Goal: Task Accomplishment & Management: Use online tool/utility

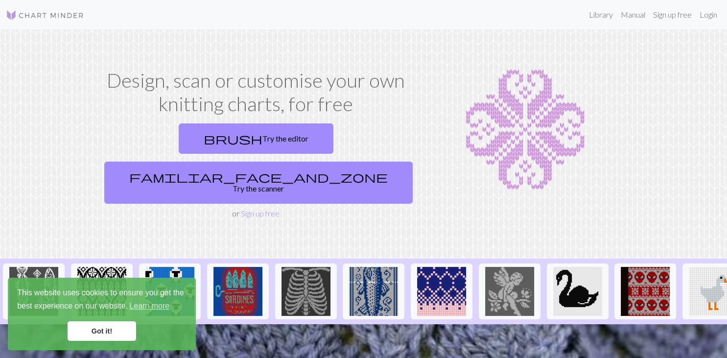
click at [714, 20] on link "Login" at bounding box center [708, 15] width 25 height 20
click input "text"
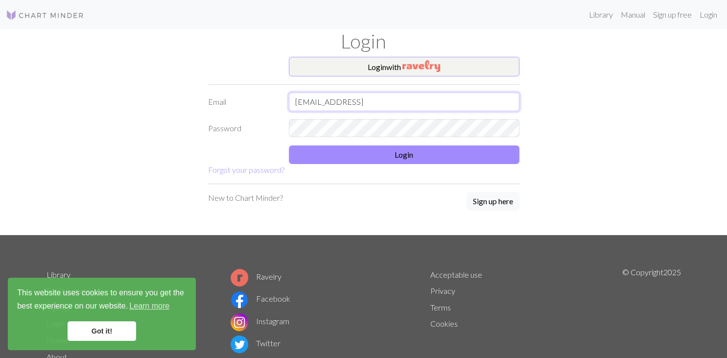
type input "morcantgreen@gmail"
click at [444, 69] on button "Login with" at bounding box center [404, 67] width 231 height 20
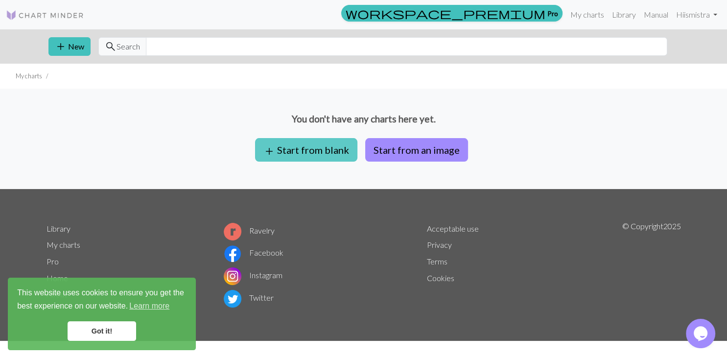
click at [322, 145] on button "add Start from blank" at bounding box center [306, 150] width 102 height 24
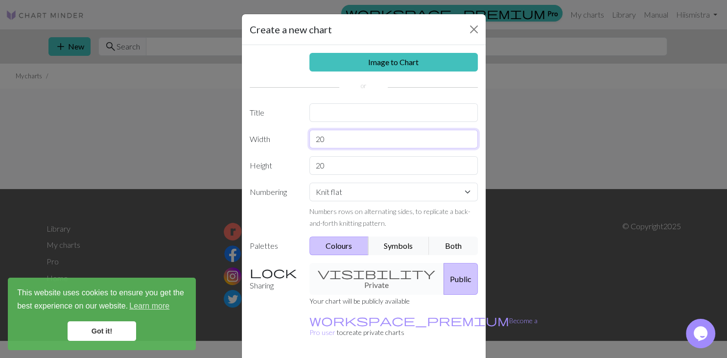
click at [330, 142] on input "20" at bounding box center [394, 139] width 169 height 19
type input "2"
type input "24"
click at [417, 113] on input "text" at bounding box center [394, 112] width 169 height 19
type input "giyu"
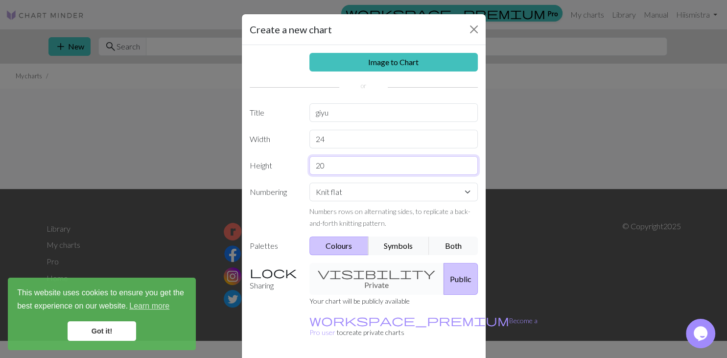
click at [399, 167] on input "20" at bounding box center [394, 165] width 169 height 19
click at [310, 183] on select "Knit flat Knit in the round Lace knitting Cross stitch" at bounding box center [394, 192] width 169 height 19
select select "round"
click option "Knit in the round" at bounding box center [0, 0] width 0 height 0
click at [358, 168] on input "20" at bounding box center [394, 165] width 169 height 19
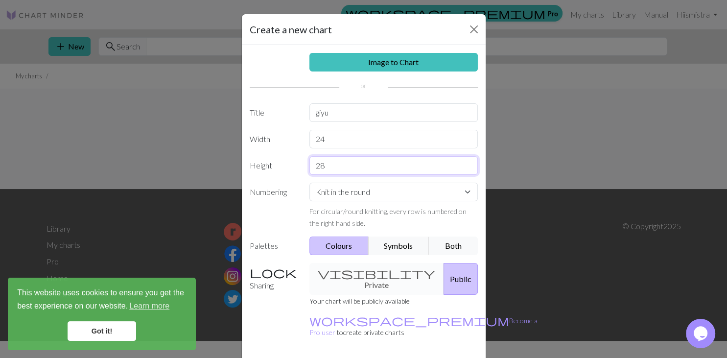
type input "28"
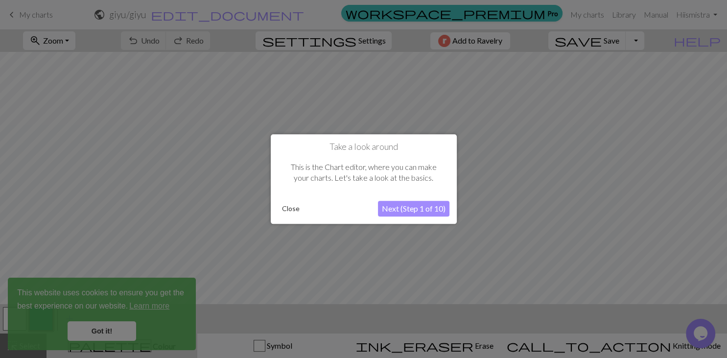
click at [292, 207] on button "Close" at bounding box center [290, 208] width 25 height 15
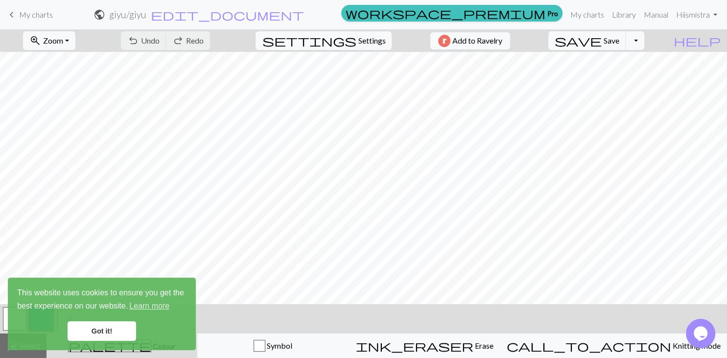
click at [97, 330] on link "Got it!" at bounding box center [102, 331] width 69 height 20
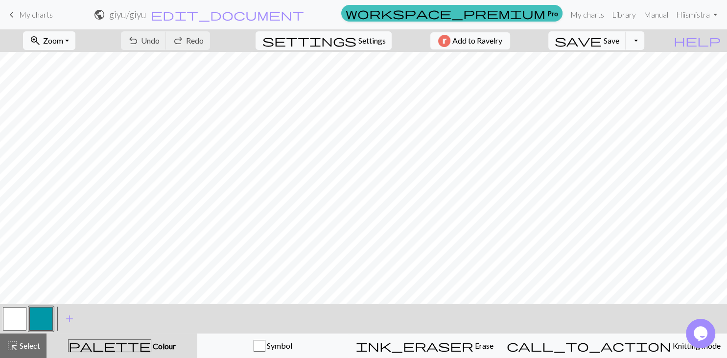
click at [14, 317] on button "button" at bounding box center [15, 319] width 24 height 24
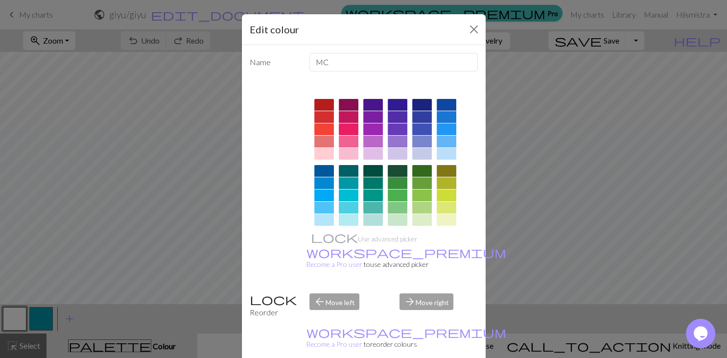
click at [403, 172] on div at bounding box center [398, 171] width 20 height 12
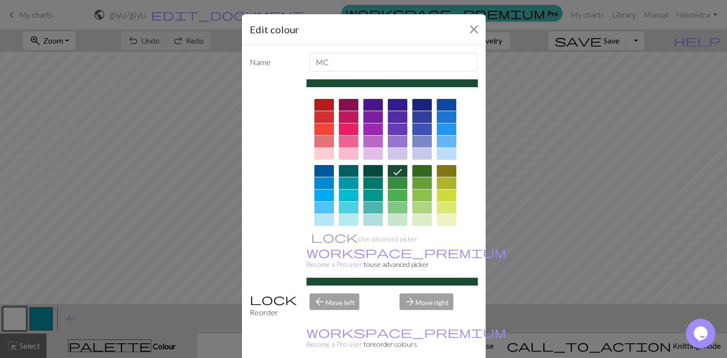
click at [402, 183] on div at bounding box center [398, 183] width 20 height 12
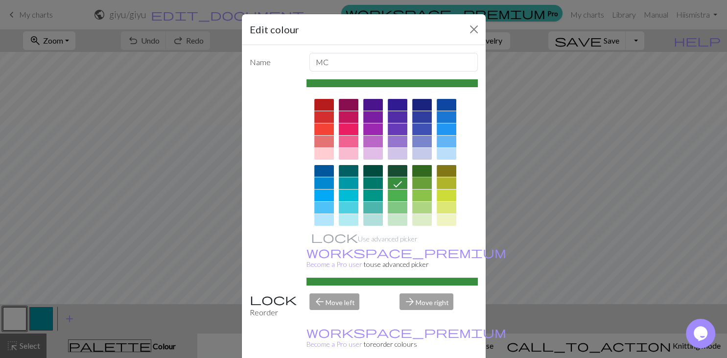
click at [425, 170] on div at bounding box center [422, 171] width 20 height 12
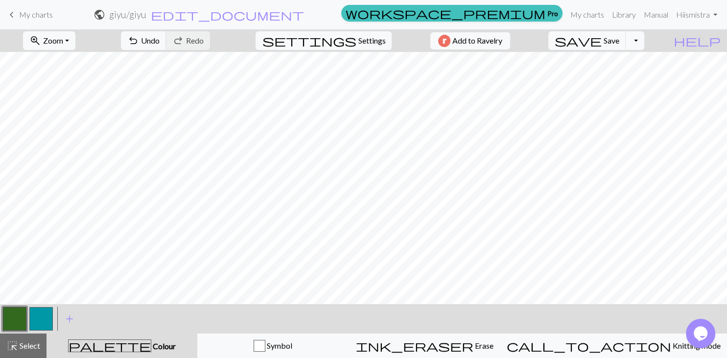
click at [49, 314] on button "button" at bounding box center [41, 319] width 24 height 24
click at [151, 349] on span "Colour" at bounding box center [163, 345] width 24 height 9
click at [36, 318] on button "button" at bounding box center [41, 319] width 24 height 24
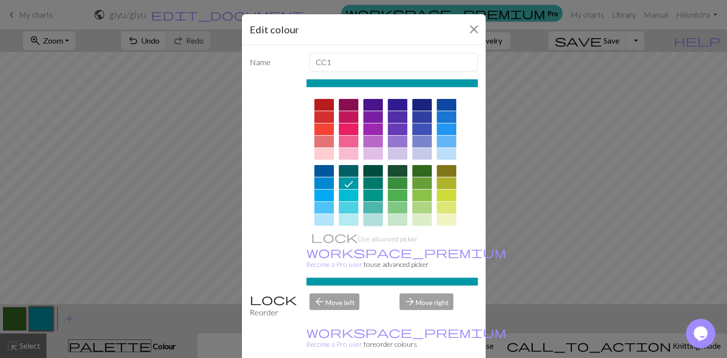
click at [372, 222] on div at bounding box center [373, 220] width 20 height 12
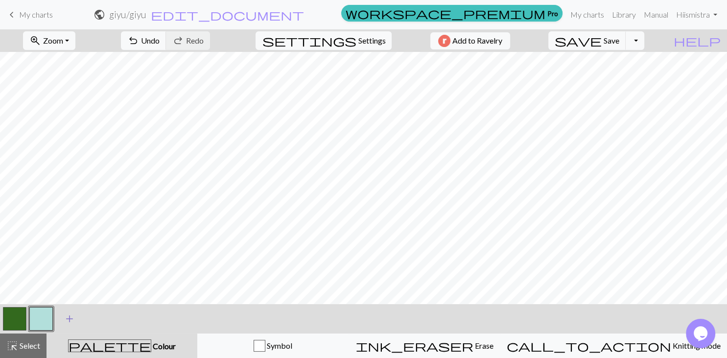
click at [70, 318] on span "add" at bounding box center [70, 319] width 12 height 14
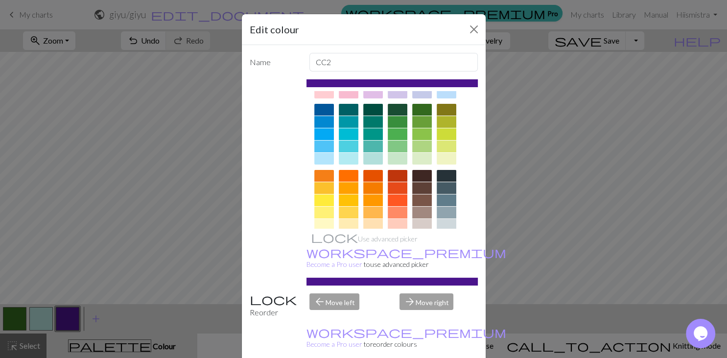
scroll to position [123, 0]
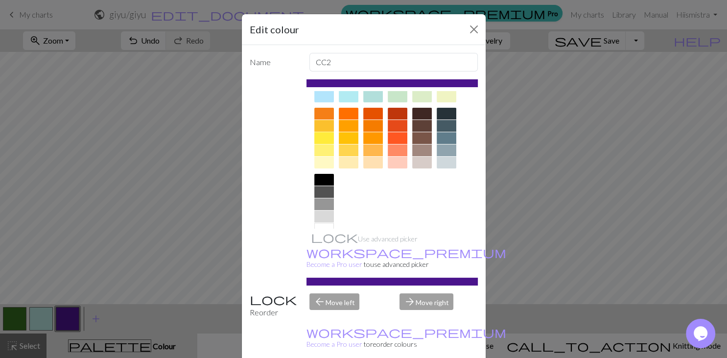
click at [326, 137] on div at bounding box center [325, 138] width 20 height 12
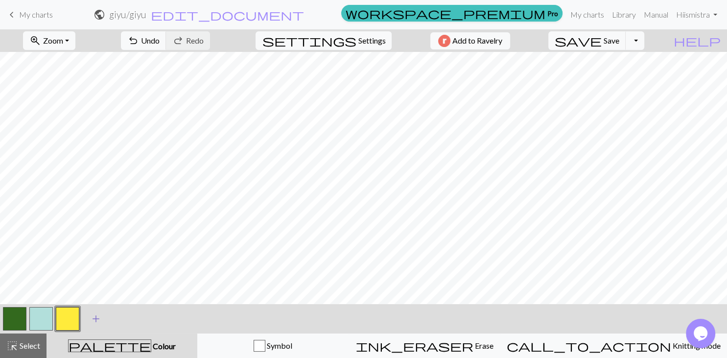
click at [95, 319] on span "add" at bounding box center [96, 319] width 12 height 14
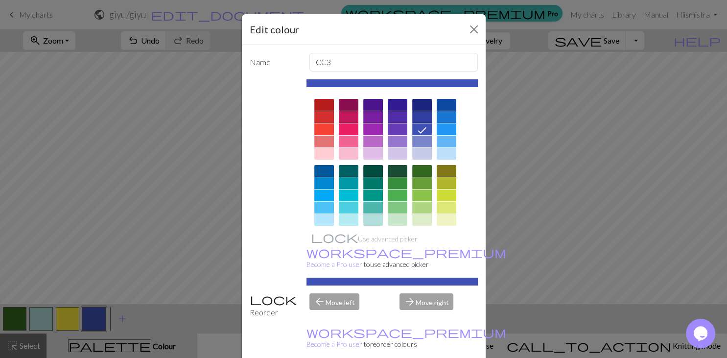
click at [477, 236] on div "Use advanced picker workspace_premium Become a Pro user to use advanced picker" at bounding box center [392, 182] width 171 height 206
click at [473, 235] on div "Use advanced picker workspace_premium Become a Pro user to use advanced picker" at bounding box center [392, 182] width 171 height 206
click at [481, 238] on div "Name CC3 Use advanced picker workspace_premium Become a Pro user to use advance…" at bounding box center [364, 205] width 244 height 320
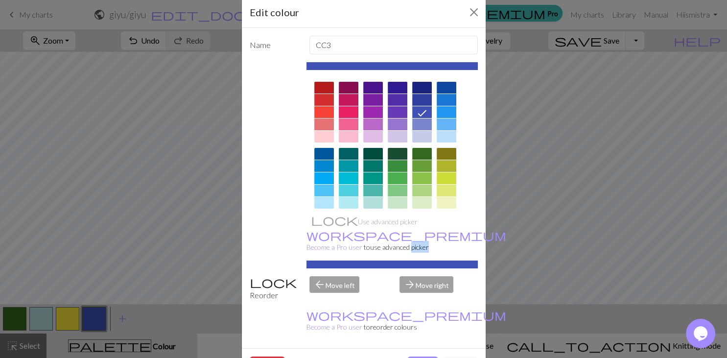
scroll to position [24, 0]
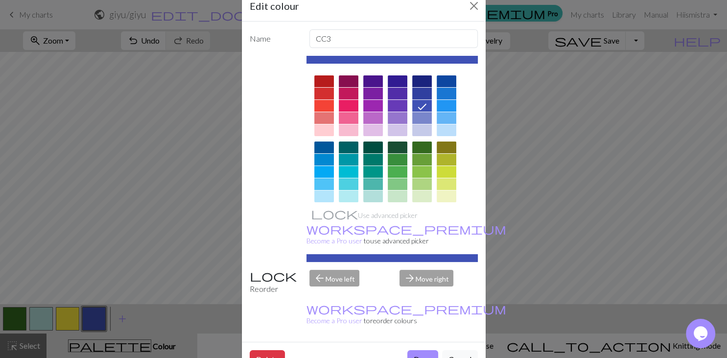
click at [471, 197] on div at bounding box center [392, 205] width 171 height 275
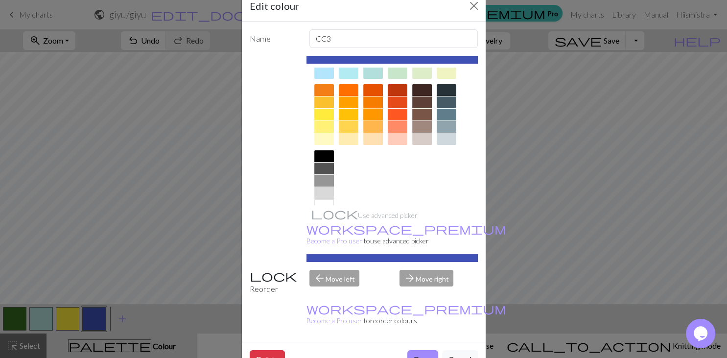
click at [376, 114] on div at bounding box center [373, 115] width 20 height 12
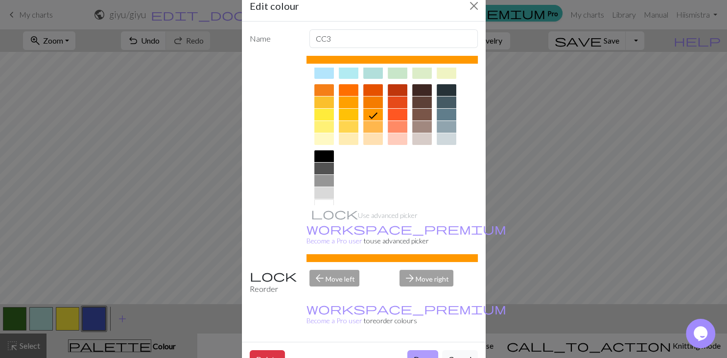
click at [421, 350] on button "Done" at bounding box center [423, 359] width 31 height 19
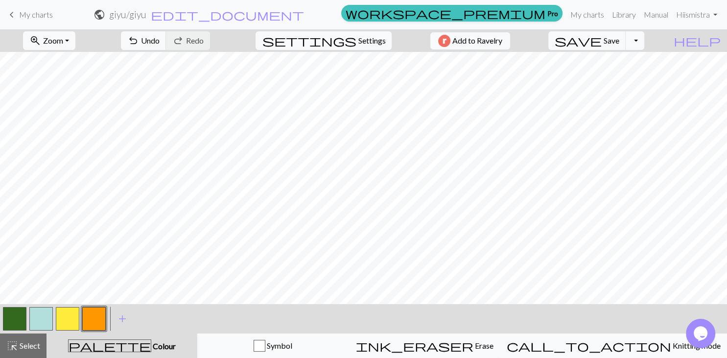
click at [10, 317] on button "button" at bounding box center [15, 319] width 24 height 24
click at [10, 317] on div "Edit colour Name MC Use advanced picker workspace_premium Become a Pro user to …" at bounding box center [363, 179] width 727 height 358
click at [10, 317] on button "button" at bounding box center [15, 319] width 24 height 24
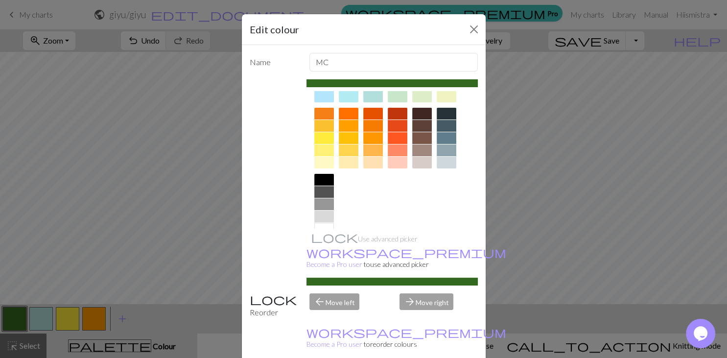
click at [330, 227] on div at bounding box center [325, 229] width 20 height 12
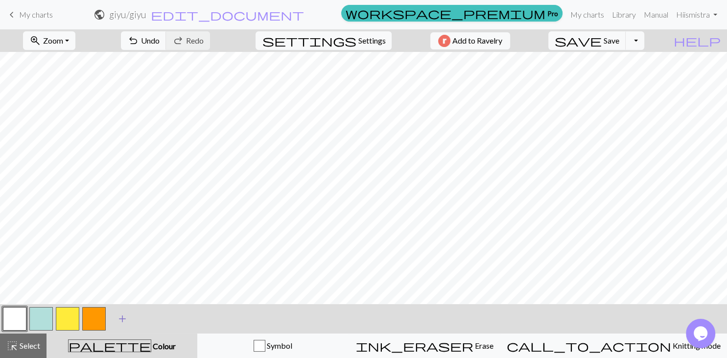
click at [124, 318] on span "add" at bounding box center [123, 319] width 12 height 14
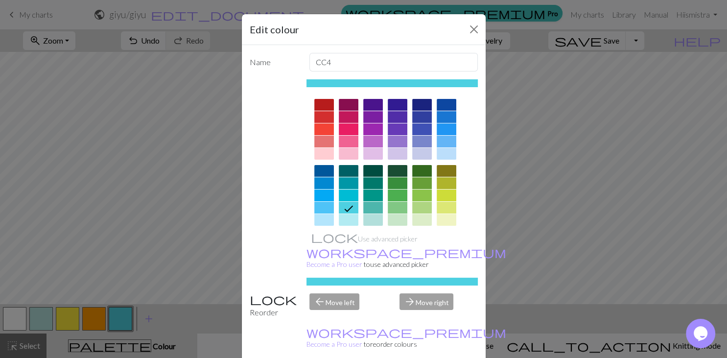
click at [421, 173] on div at bounding box center [422, 171] width 20 height 12
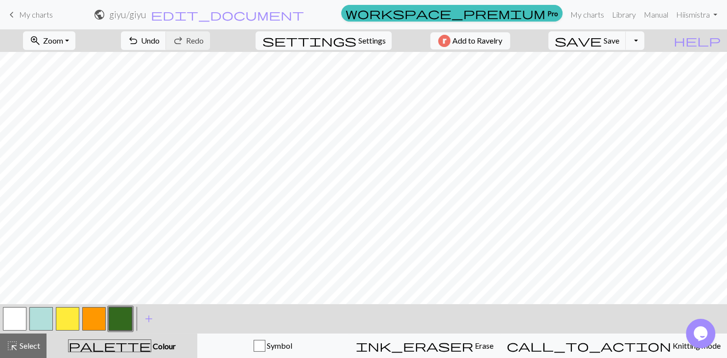
click at [66, 322] on button "button" at bounding box center [68, 319] width 24 height 24
click at [68, 315] on button "button" at bounding box center [68, 319] width 24 height 24
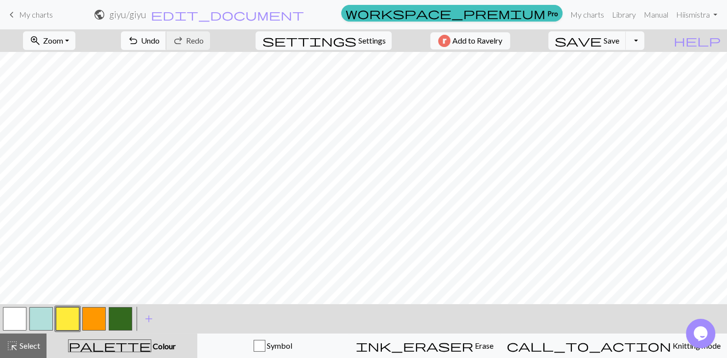
click at [160, 43] on span "Undo" at bounding box center [150, 40] width 19 height 9
click at [41, 313] on button "button" at bounding box center [41, 319] width 24 height 24
click at [37, 322] on button "button" at bounding box center [41, 319] width 24 height 24
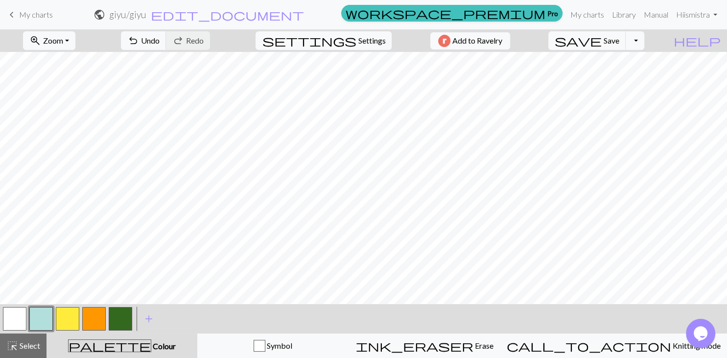
click at [71, 317] on button "button" at bounding box center [68, 319] width 24 height 24
click at [59, 317] on button "button" at bounding box center [68, 319] width 24 height 24
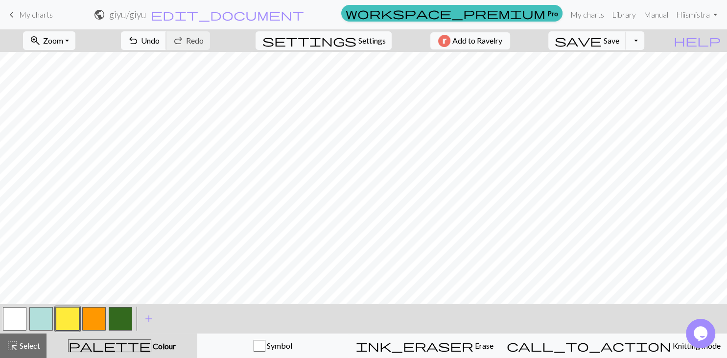
click at [167, 44] on button "undo Undo Undo" at bounding box center [144, 40] width 46 height 19
click at [100, 315] on button "button" at bounding box center [94, 319] width 24 height 24
click at [95, 318] on button "button" at bounding box center [94, 319] width 24 height 24
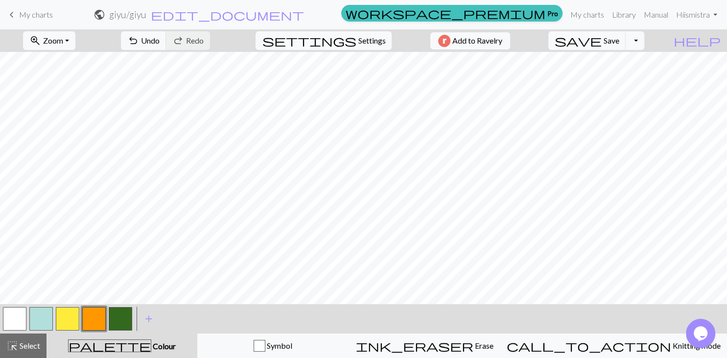
click at [122, 318] on button "button" at bounding box center [121, 319] width 24 height 24
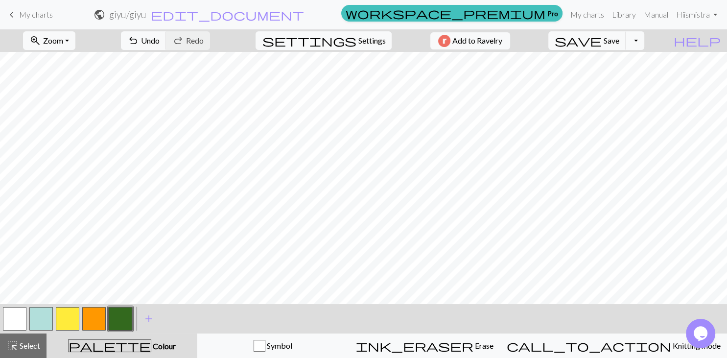
click at [70, 315] on button "button" at bounding box center [68, 319] width 24 height 24
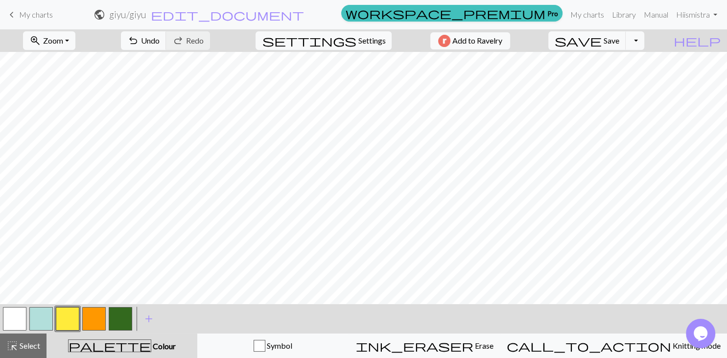
click at [70, 313] on button "button" at bounding box center [68, 319] width 24 height 24
click at [70, 313] on div "Edit colour Name CC2 Use advanced picker workspace_premium Become a Pro user to…" at bounding box center [363, 179] width 727 height 358
click at [76, 325] on button "button" at bounding box center [68, 319] width 24 height 24
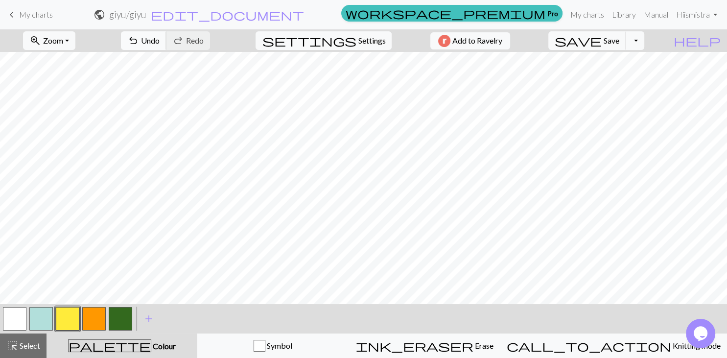
click at [139, 41] on span "undo" at bounding box center [133, 41] width 12 height 14
click at [46, 315] on button "button" at bounding box center [41, 319] width 24 height 24
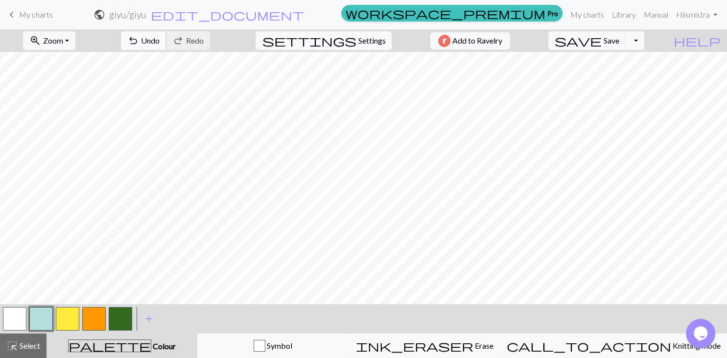
click at [167, 40] on button "undo Undo Undo" at bounding box center [144, 40] width 46 height 19
click at [66, 318] on button "button" at bounding box center [68, 319] width 24 height 24
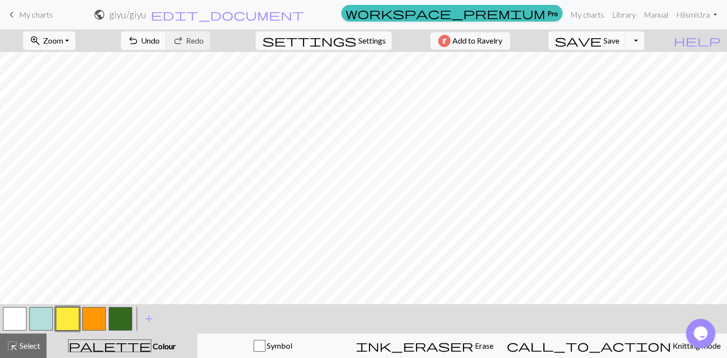
click at [45, 311] on button "button" at bounding box center [41, 319] width 24 height 24
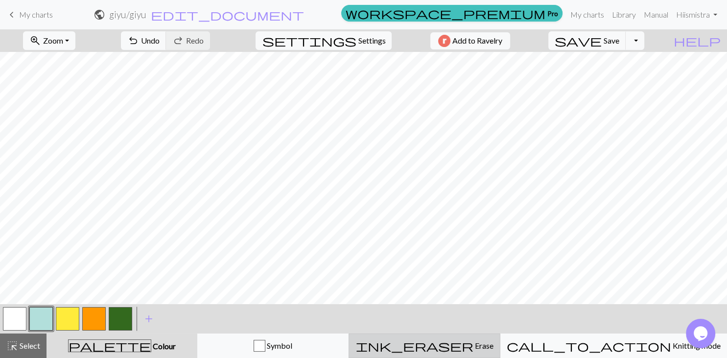
click at [494, 348] on div "ink_eraser Erase Erase" at bounding box center [424, 346] width 139 height 12
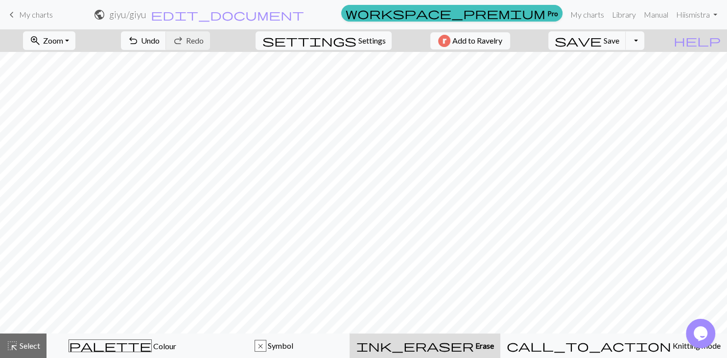
click at [495, 348] on div "ink_eraser Erase Erase" at bounding box center [425, 346] width 139 height 12
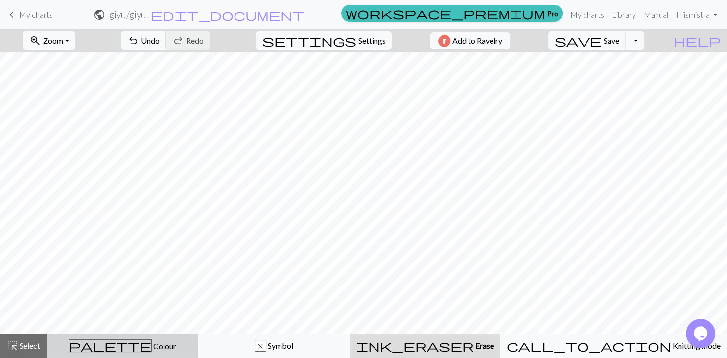
click at [192, 352] on div "palette Colour Colour" at bounding box center [122, 345] width 139 height 13
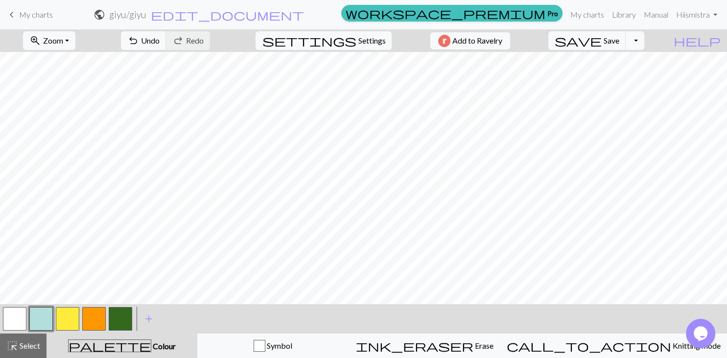
click at [41, 321] on button "button" at bounding box center [41, 319] width 24 height 24
click at [41, 321] on div "Edit colour Name CC1 Use advanced picker workspace_premium Become a Pro user to…" at bounding box center [363, 179] width 727 height 358
click at [42, 315] on button "button" at bounding box center [41, 319] width 24 height 24
click at [42, 315] on div "Edit colour Name CC1 Use advanced picker workspace_premium Become a Pro user to…" at bounding box center [363, 179] width 727 height 358
click at [42, 315] on button "button" at bounding box center [41, 319] width 24 height 24
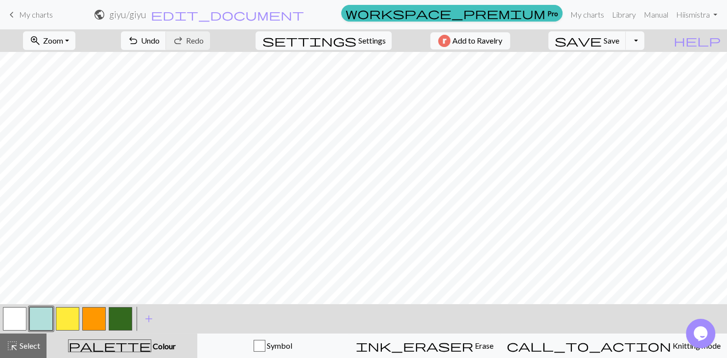
click at [67, 320] on button "button" at bounding box center [68, 319] width 24 height 24
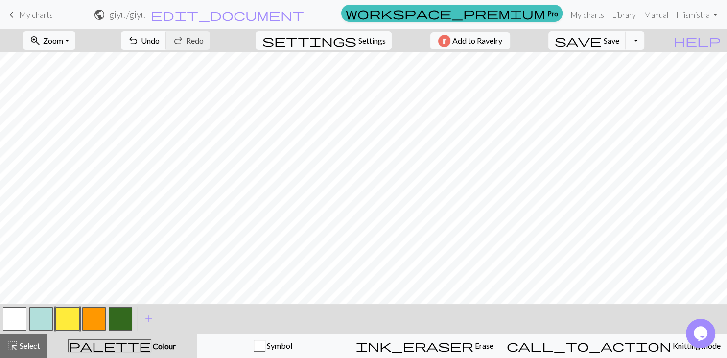
click at [160, 38] on span "Undo" at bounding box center [150, 40] width 19 height 9
click at [99, 318] on button "button" at bounding box center [94, 319] width 24 height 24
click at [75, 39] on button "zoom_in Zoom Zoom" at bounding box center [49, 40] width 52 height 19
click at [76, 64] on button "Fit all" at bounding box center [62, 62] width 77 height 16
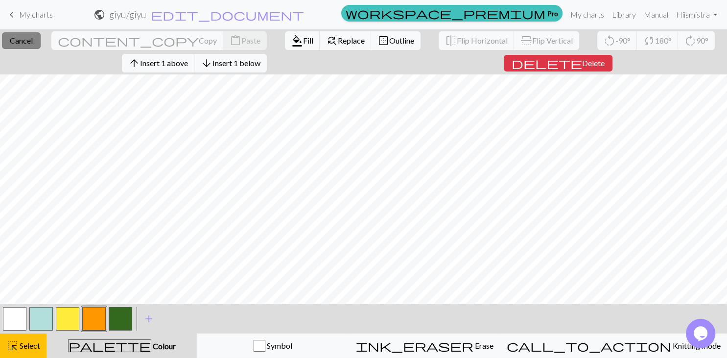
click at [33, 39] on span "Cancel" at bounding box center [21, 40] width 23 height 9
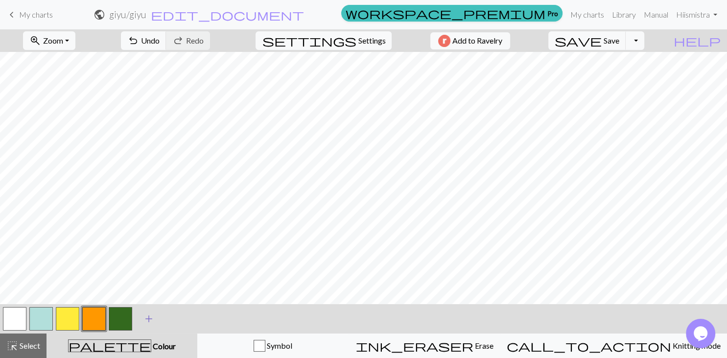
click at [151, 319] on span "add" at bounding box center [149, 319] width 12 height 14
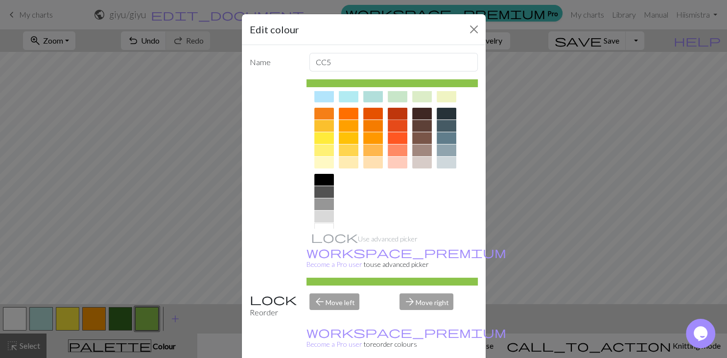
click at [403, 115] on div at bounding box center [398, 114] width 20 height 12
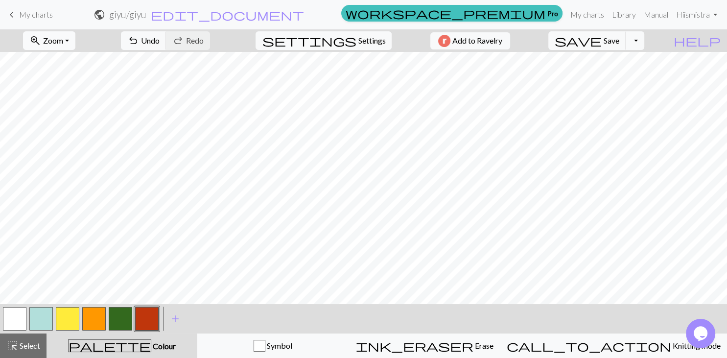
click at [63, 40] on span "Zoom" at bounding box center [53, 40] width 20 height 9
click at [73, 63] on button "Fit all" at bounding box center [62, 62] width 77 height 16
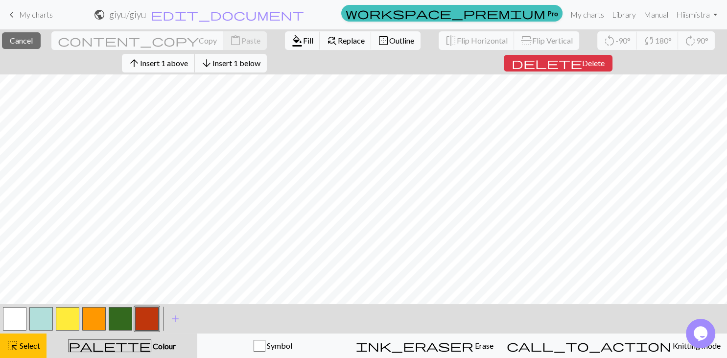
click at [178, 60] on span "Insert 1 above" at bounding box center [164, 62] width 48 height 9
click at [188, 69] on button "arrow_upward Insert 1 above" at bounding box center [158, 63] width 73 height 19
click at [171, 62] on span "Insert 1 above" at bounding box center [164, 62] width 48 height 9
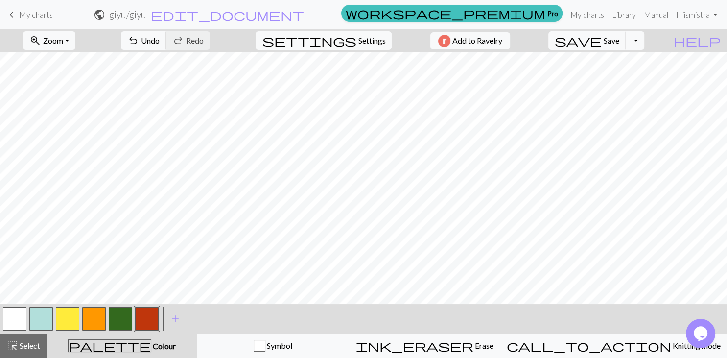
click at [144, 320] on button "button" at bounding box center [147, 319] width 24 height 24
click at [144, 320] on div "Edit colour Name CC5 Use advanced picker workspace_premium Become a Pro user to…" at bounding box center [363, 179] width 727 height 358
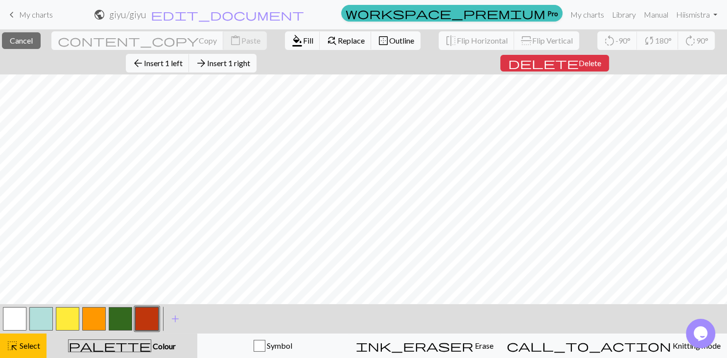
click at [359, 65] on div "close Cancel content_copy Copy content_paste Paste format_color_fill Fill find_…" at bounding box center [363, 51] width 727 height 45
click at [250, 63] on span "Insert 1 right" at bounding box center [228, 62] width 43 height 9
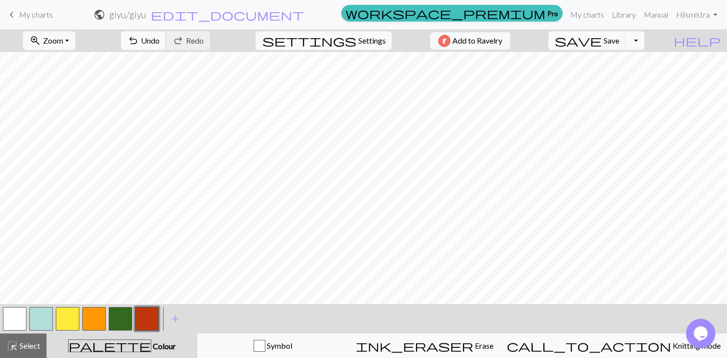
click at [160, 41] on span "Undo" at bounding box center [150, 40] width 19 height 9
click at [620, 43] on span "Save" at bounding box center [612, 40] width 16 height 9
click at [620, 40] on span "Save" at bounding box center [612, 40] width 16 height 9
click at [645, 43] on button "Toggle Dropdown" at bounding box center [635, 40] width 19 height 19
click at [622, 81] on button "save_alt Download" at bounding box center [564, 78] width 162 height 16
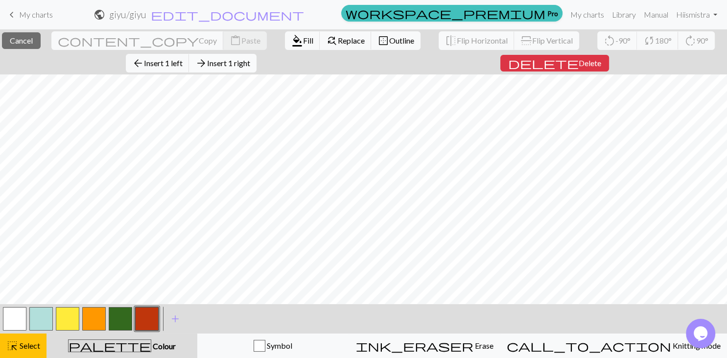
click at [250, 65] on span "Insert 1 right" at bounding box center [228, 62] width 43 height 9
click at [245, 62] on span "Insert 1 right" at bounding box center [228, 62] width 43 height 9
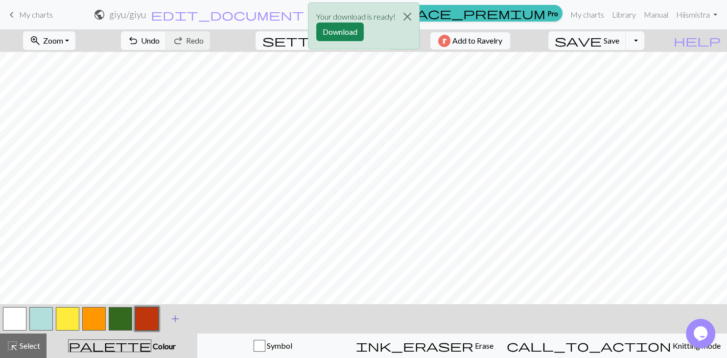
click at [174, 323] on span "add" at bounding box center [176, 319] width 12 height 14
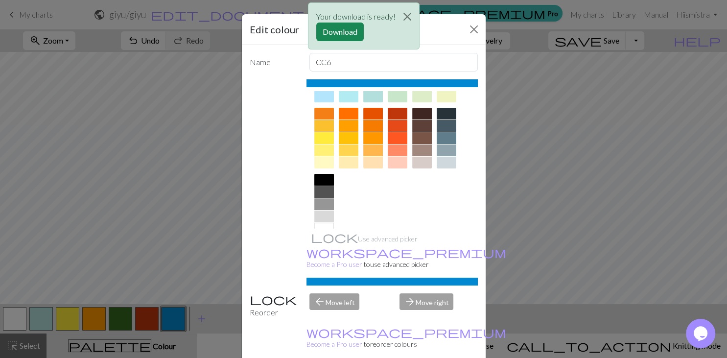
click at [326, 184] on div at bounding box center [325, 180] width 20 height 12
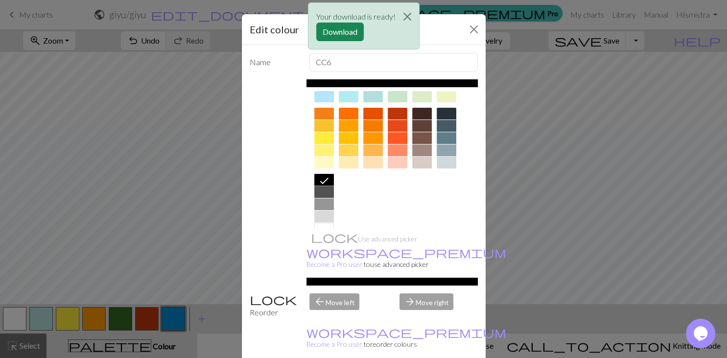
click at [327, 194] on div at bounding box center [325, 192] width 20 height 12
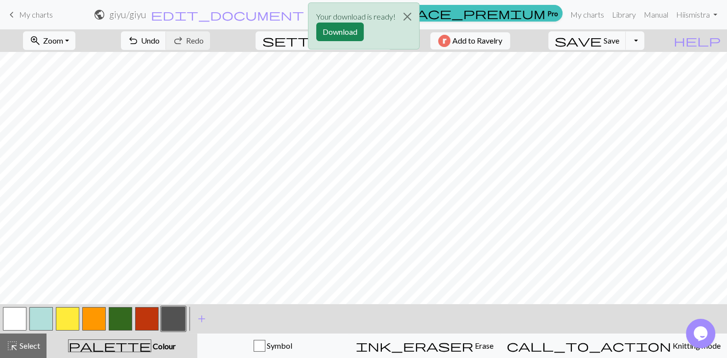
click at [187, 42] on div "Your download is ready! Download" at bounding box center [363, 28] width 727 height 57
click at [405, 16] on button "Close" at bounding box center [408, 16] width 24 height 27
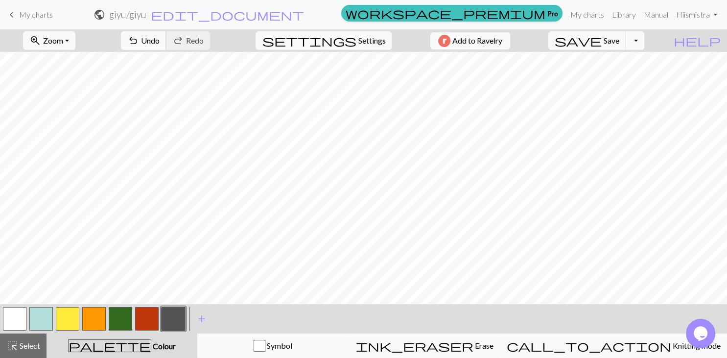
click at [160, 42] on span "Undo" at bounding box center [150, 40] width 19 height 9
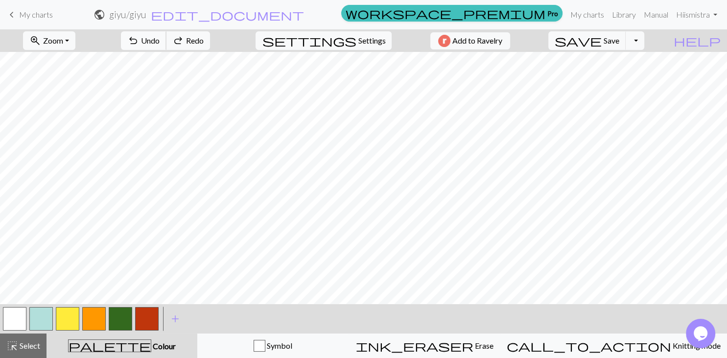
click at [160, 42] on span "Undo" at bounding box center [150, 40] width 19 height 9
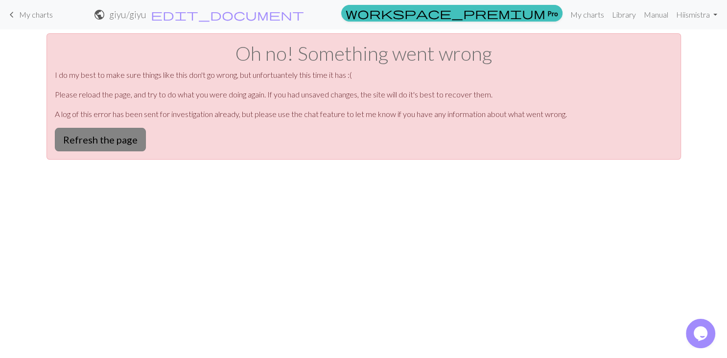
click at [93, 150] on button "Refresh the page" at bounding box center [100, 140] width 91 height 24
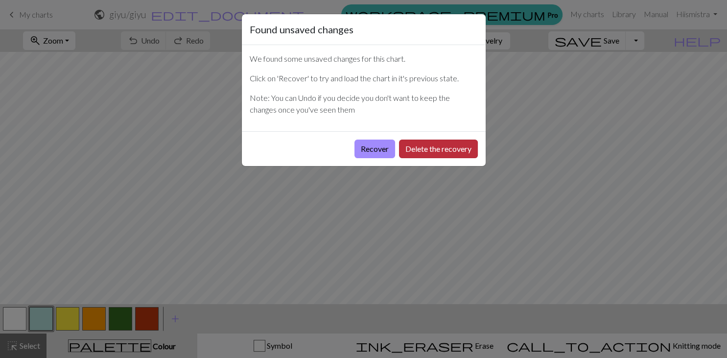
click at [430, 152] on button "Delete the recovery" at bounding box center [438, 149] width 79 height 19
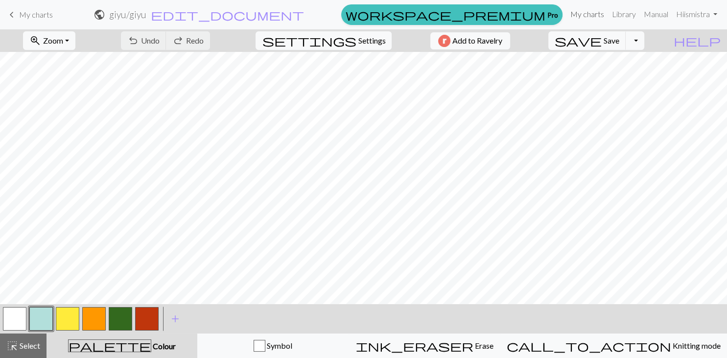
click at [592, 12] on link "My charts" at bounding box center [588, 14] width 42 height 20
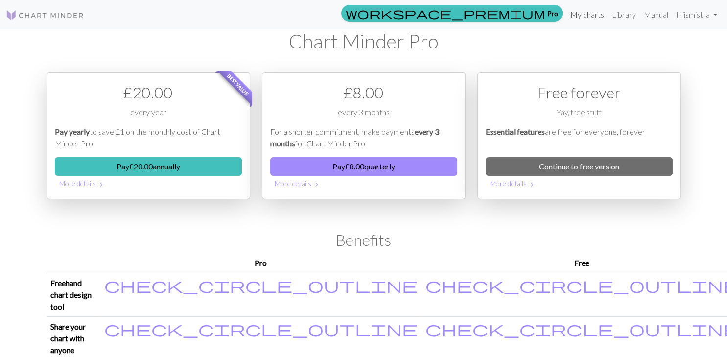
click at [585, 21] on link "My charts" at bounding box center [588, 15] width 42 height 20
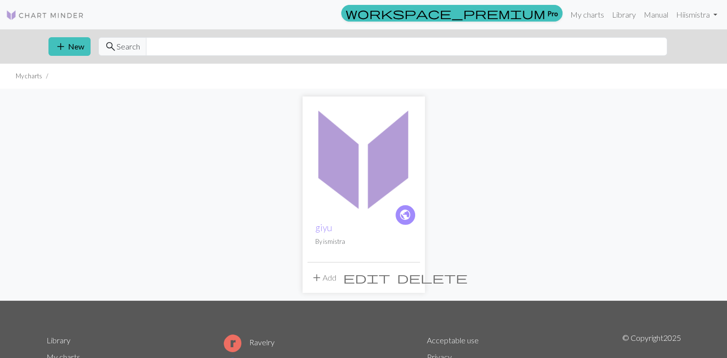
click at [339, 157] on img at bounding box center [364, 157] width 113 height 113
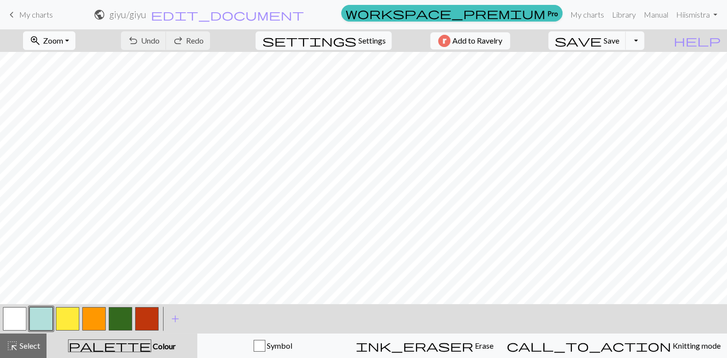
click at [63, 42] on span "Zoom" at bounding box center [53, 40] width 20 height 9
click at [77, 66] on button "Fit all" at bounding box center [62, 62] width 77 height 16
click at [592, 19] on link "My charts" at bounding box center [588, 15] width 42 height 20
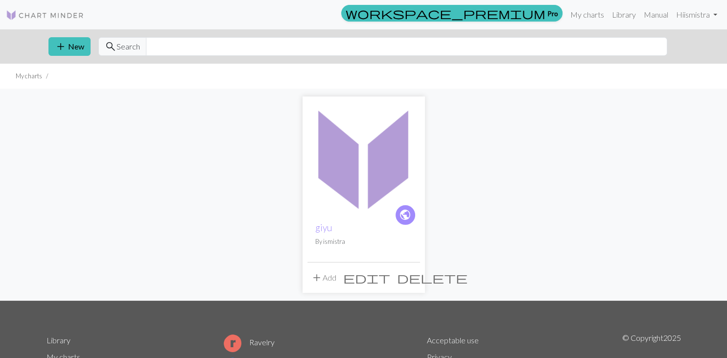
click at [324, 280] on button "add Add" at bounding box center [324, 277] width 32 height 19
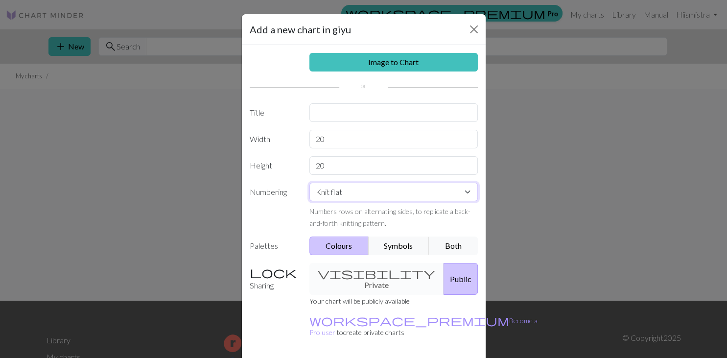
click at [310, 183] on select "Knit flat Knit in the round Lace knitting Cross stitch" at bounding box center [394, 192] width 169 height 19
select select "round"
click option "Knit in the round" at bounding box center [0, 0] width 0 height 0
click at [474, 29] on button "Close" at bounding box center [474, 30] width 16 height 16
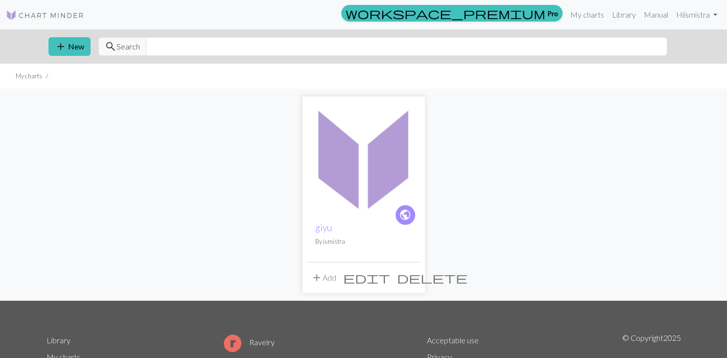
click at [374, 151] on img at bounding box center [364, 157] width 113 height 113
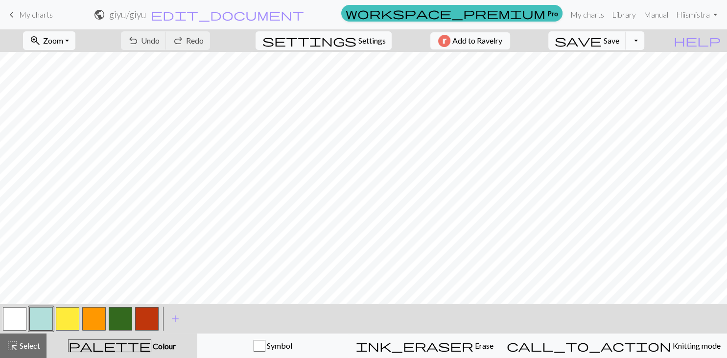
click at [645, 45] on button "Toggle Dropdown" at bounding box center [635, 40] width 19 height 19
click at [364, 36] on span "Settings" at bounding box center [371, 41] width 27 height 12
select select "aran"
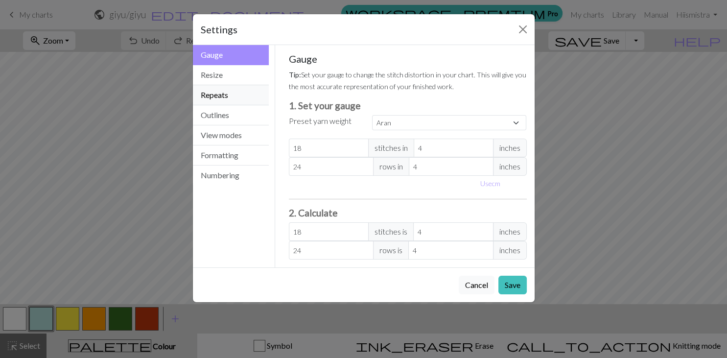
click at [253, 95] on button "Repeats" at bounding box center [231, 95] width 76 height 20
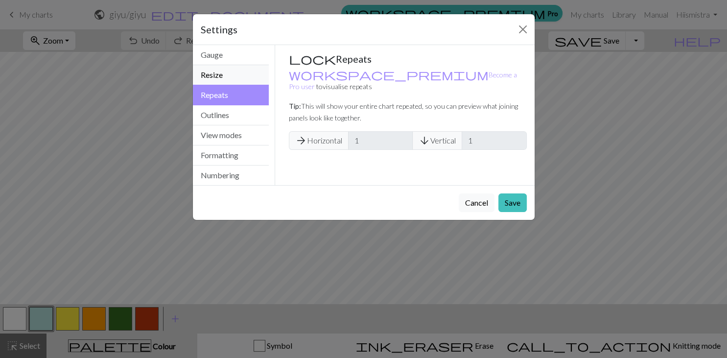
click at [250, 72] on button "Resize" at bounding box center [231, 75] width 76 height 20
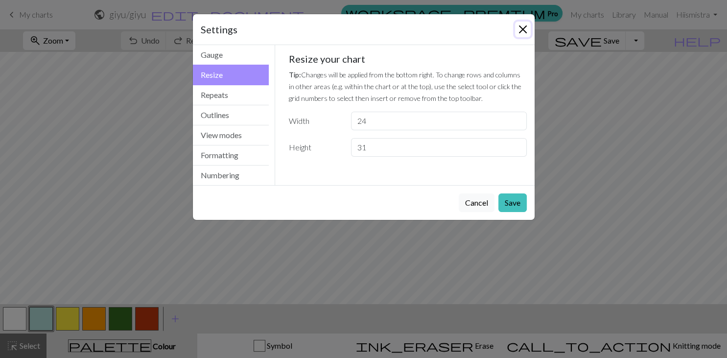
click at [524, 29] on button "Close" at bounding box center [523, 30] width 16 height 16
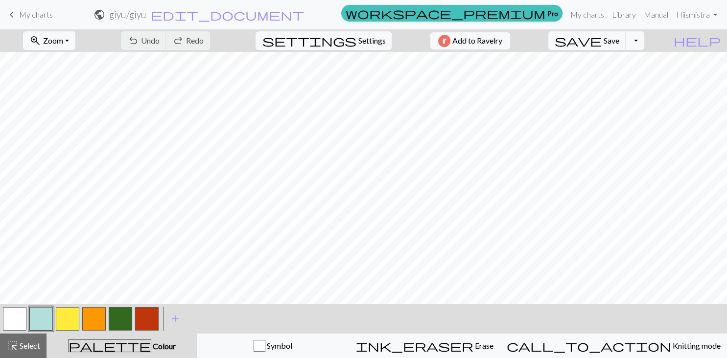
click at [31, 14] on span "My charts" at bounding box center [36, 14] width 34 height 9
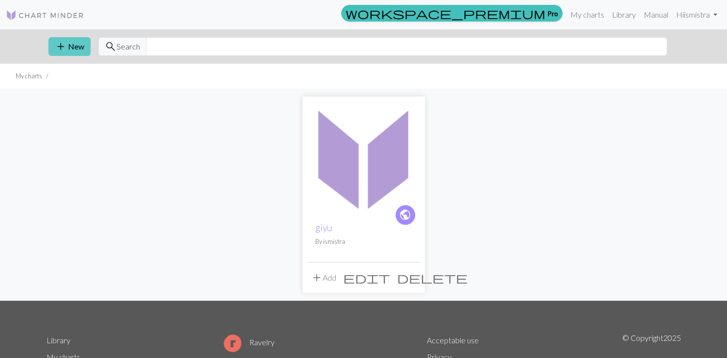
click at [64, 39] on button "add New" at bounding box center [69, 46] width 42 height 19
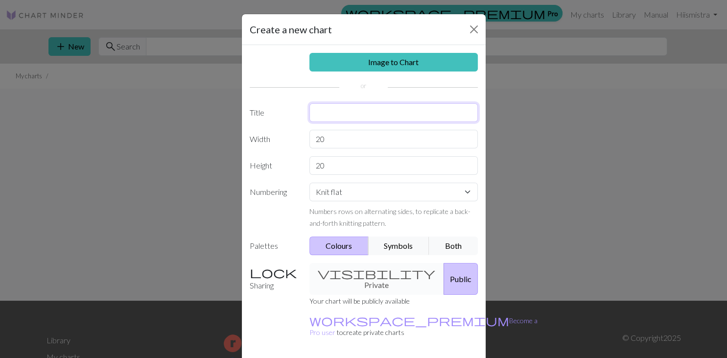
click at [352, 115] on input "text" at bounding box center [394, 112] width 169 height 19
type input "giyu alt"
click at [346, 137] on input "20" at bounding box center [394, 139] width 169 height 19
type input "2"
type input "30"
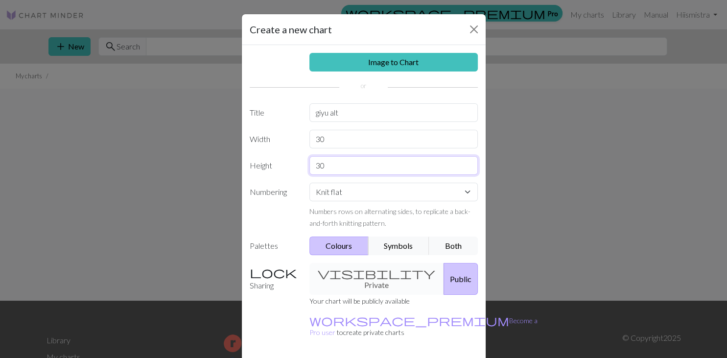
type input "30"
click at [310, 183] on select "Knit flat Knit in the round Lace knitting Cross stitch" at bounding box center [394, 192] width 169 height 19
select select "round"
click option "Knit in the round" at bounding box center [0, 0] width 0 height 0
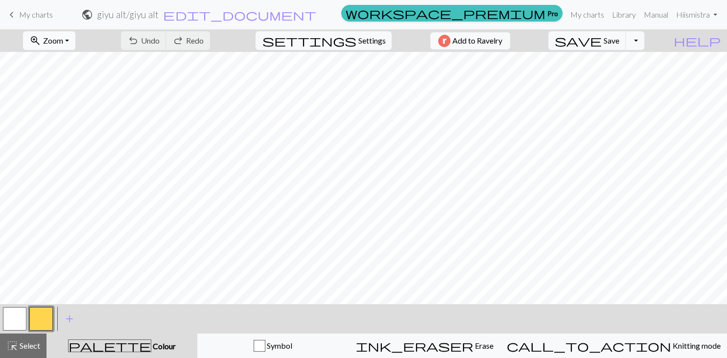
click at [63, 43] on span "Zoom" at bounding box center [53, 40] width 20 height 9
click at [71, 61] on button "Fit all" at bounding box center [62, 62] width 77 height 16
click at [70, 318] on span "add" at bounding box center [70, 319] width 12 height 14
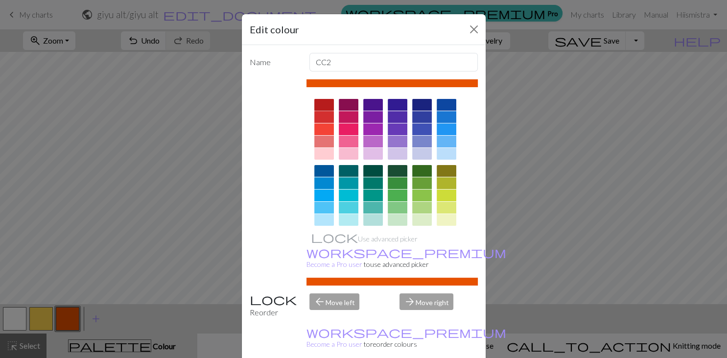
click at [328, 101] on div at bounding box center [325, 105] width 20 height 12
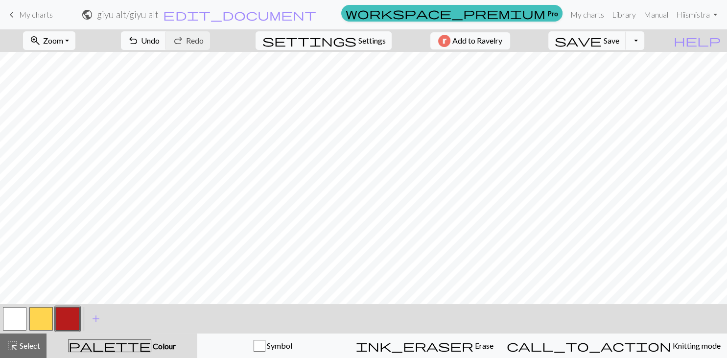
click at [41, 319] on button "button" at bounding box center [41, 319] width 24 height 24
click at [160, 43] on span "Undo" at bounding box center [150, 40] width 19 height 9
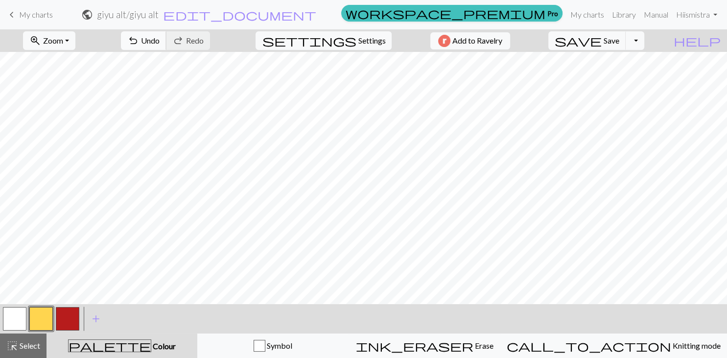
click at [160, 44] on span "Undo" at bounding box center [150, 40] width 19 height 9
click at [167, 43] on button "undo Undo Undo" at bounding box center [144, 40] width 46 height 19
click at [96, 316] on span "add" at bounding box center [96, 319] width 12 height 14
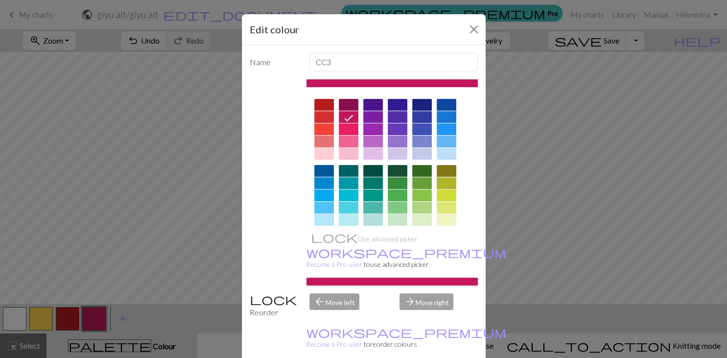
scroll to position [123, 0]
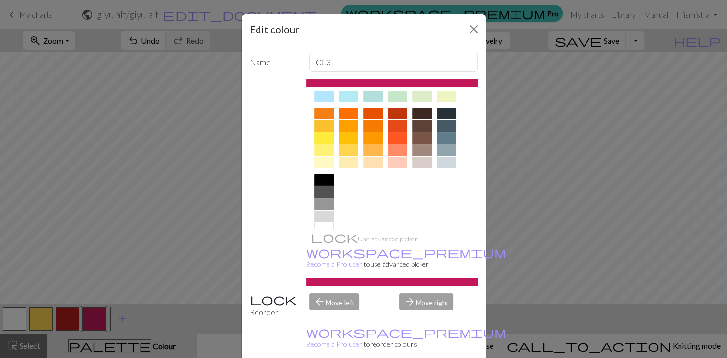
click at [330, 192] on div at bounding box center [325, 192] width 20 height 12
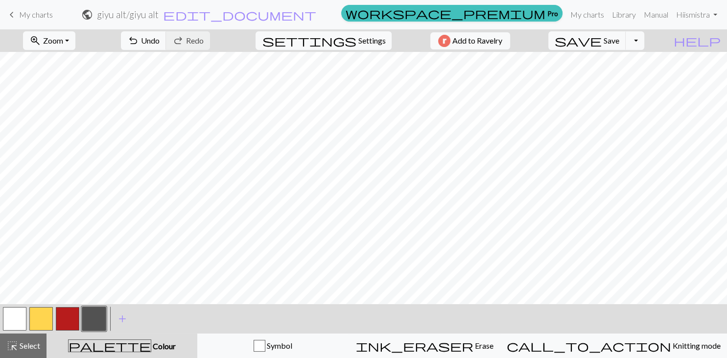
click at [46, 316] on button "button" at bounding box center [41, 319] width 24 height 24
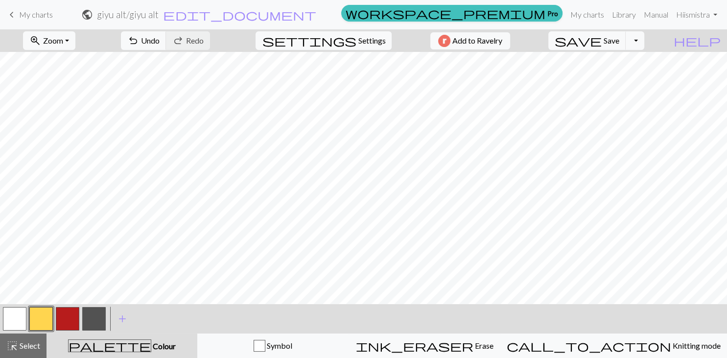
click at [101, 312] on button "button" at bounding box center [94, 319] width 24 height 24
click at [101, 312] on div "Edit colour Name CC3 Use advanced picker workspace_premium Become a Pro user to…" at bounding box center [363, 179] width 727 height 358
click at [95, 315] on button "button" at bounding box center [94, 319] width 24 height 24
click at [95, 315] on div "Edit colour Name CC3 Use advanced picker workspace_premium Become a Pro user to…" at bounding box center [363, 179] width 727 height 358
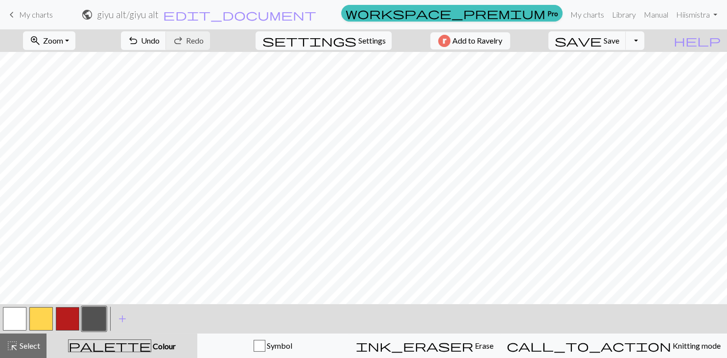
click at [85, 324] on button "button" at bounding box center [94, 319] width 24 height 24
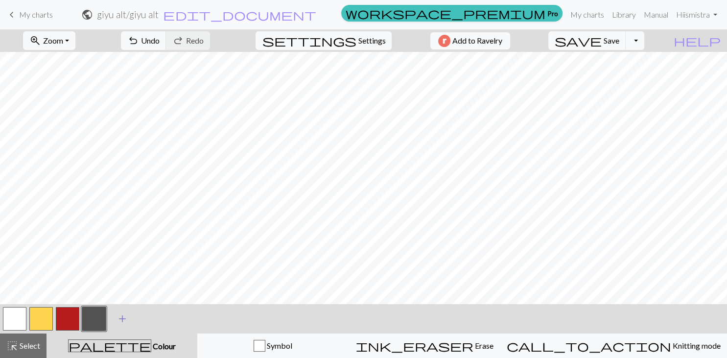
click at [123, 318] on span "add" at bounding box center [123, 319] width 12 height 14
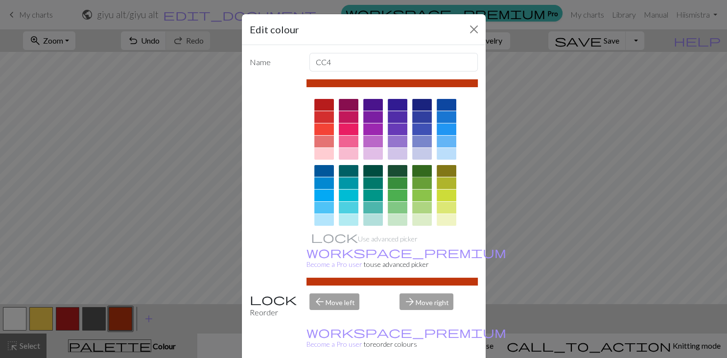
click at [419, 172] on div at bounding box center [422, 171] width 20 height 12
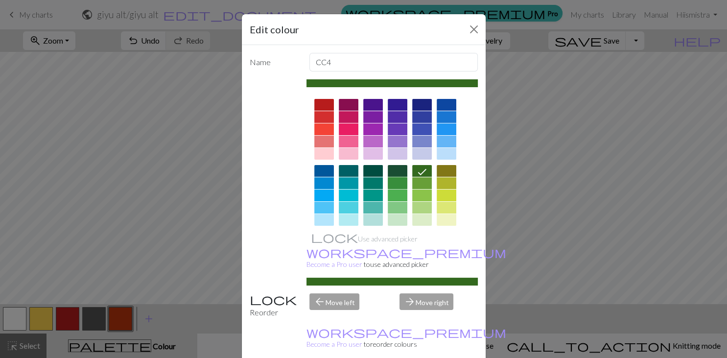
click at [396, 184] on div at bounding box center [398, 183] width 20 height 12
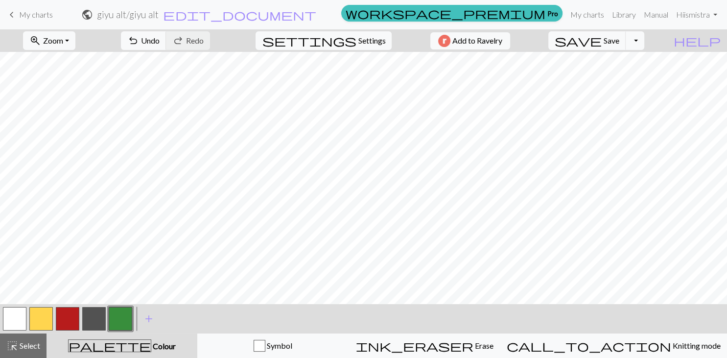
click at [95, 320] on button "button" at bounding box center [94, 319] width 24 height 24
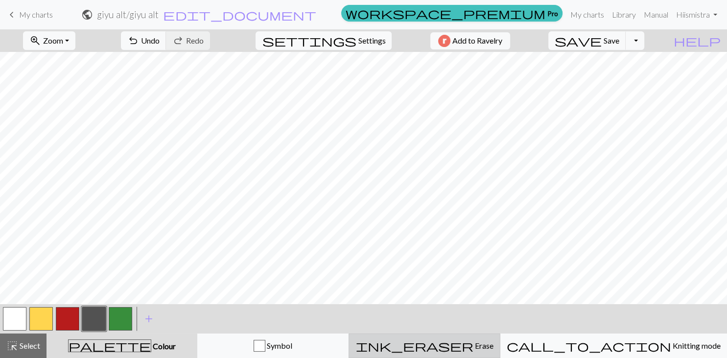
click at [435, 348] on div "ink_eraser Erase Erase" at bounding box center [424, 346] width 139 height 12
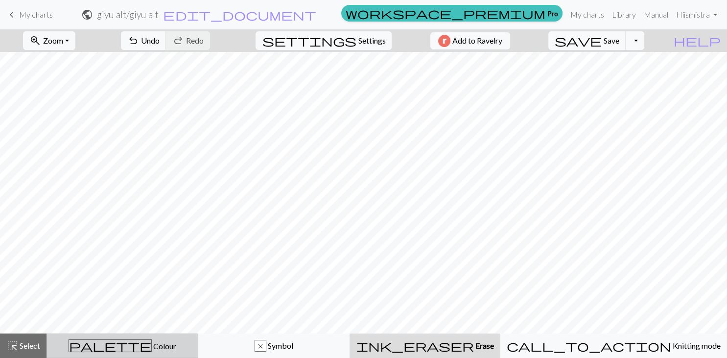
click at [152, 349] on span "Colour" at bounding box center [164, 345] width 24 height 9
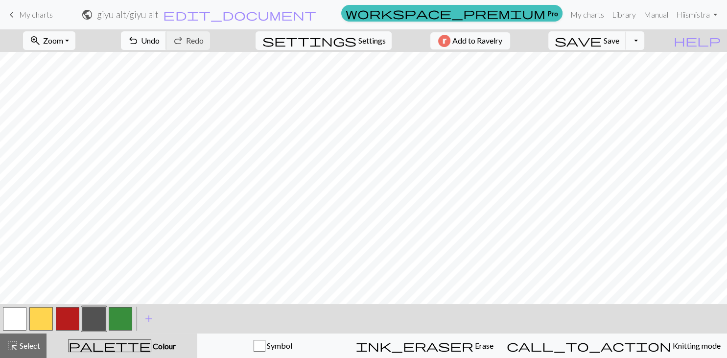
click at [139, 44] on span "undo" at bounding box center [133, 41] width 12 height 14
click at [20, 316] on button "button" at bounding box center [15, 319] width 24 height 24
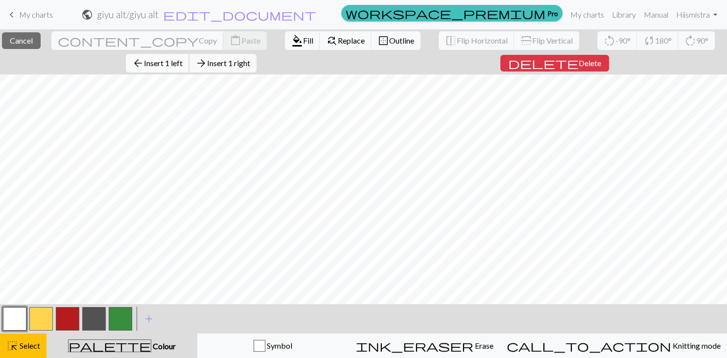
click at [183, 64] on span "Insert 1 left" at bounding box center [163, 62] width 39 height 9
click at [181, 67] on span "Insert 1 left" at bounding box center [163, 62] width 39 height 9
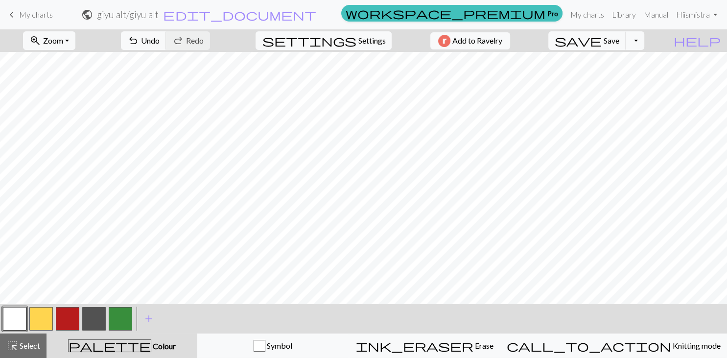
click at [44, 321] on button "button" at bounding box center [41, 319] width 24 height 24
click at [42, 323] on button "button" at bounding box center [41, 319] width 24 height 24
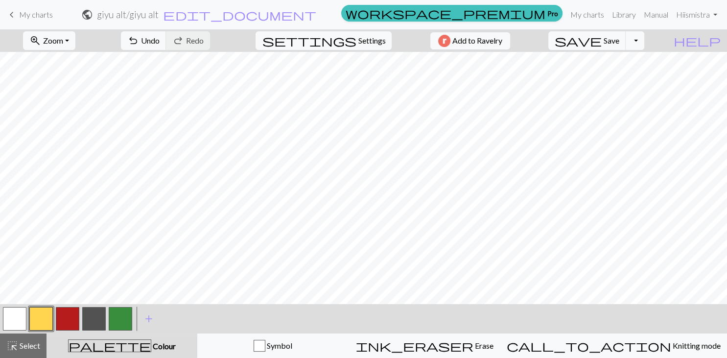
click at [119, 320] on button "button" at bounding box center [121, 319] width 24 height 24
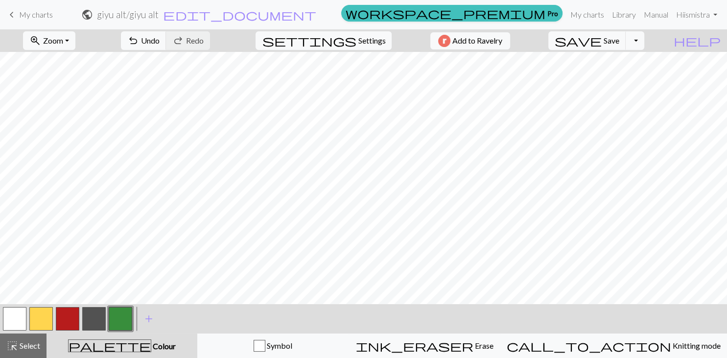
click at [101, 320] on button "button" at bounding box center [94, 319] width 24 height 24
click at [99, 321] on button "button" at bounding box center [94, 319] width 24 height 24
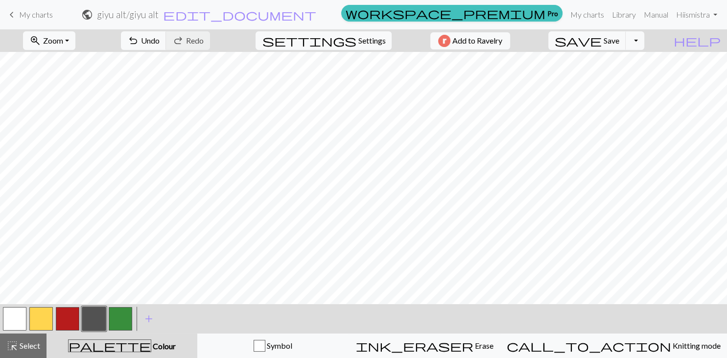
click at [69, 321] on button "button" at bounding box center [68, 319] width 24 height 24
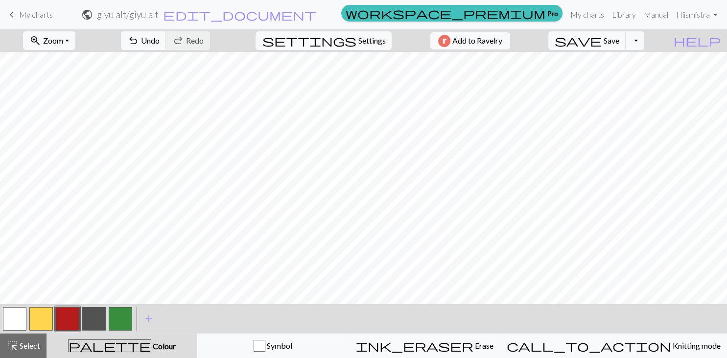
click at [97, 314] on button "button" at bounding box center [94, 319] width 24 height 24
click at [89, 321] on button "button" at bounding box center [94, 319] width 24 height 24
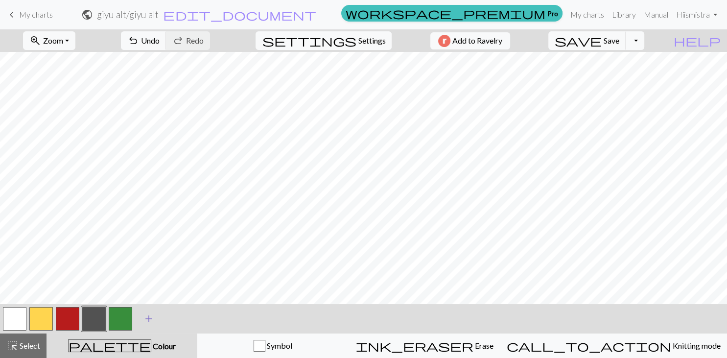
click at [148, 320] on span "add" at bounding box center [149, 319] width 12 height 14
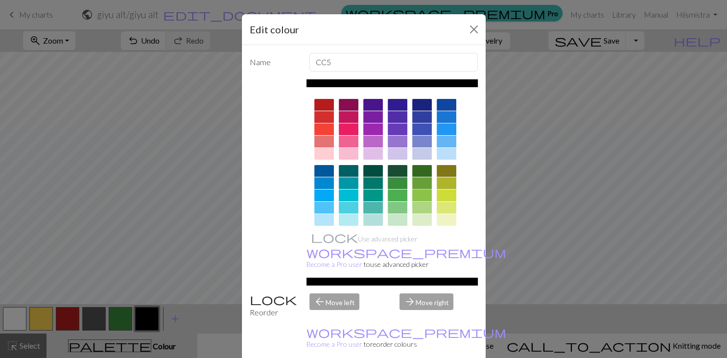
click at [422, 192] on div at bounding box center [422, 196] width 20 height 12
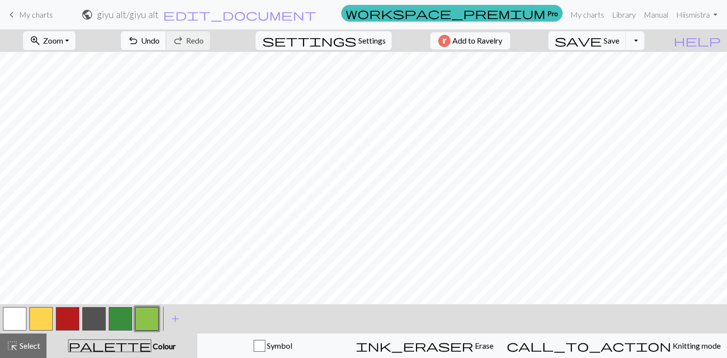
click at [160, 44] on span "Undo" at bounding box center [150, 40] width 19 height 9
click at [42, 321] on button "button" at bounding box center [41, 319] width 24 height 24
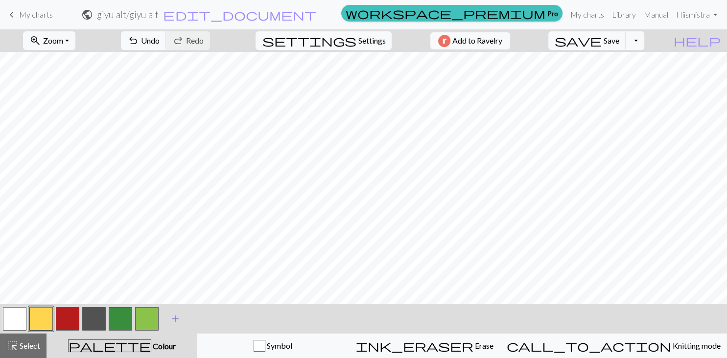
click at [176, 321] on span "add" at bounding box center [176, 319] width 12 height 14
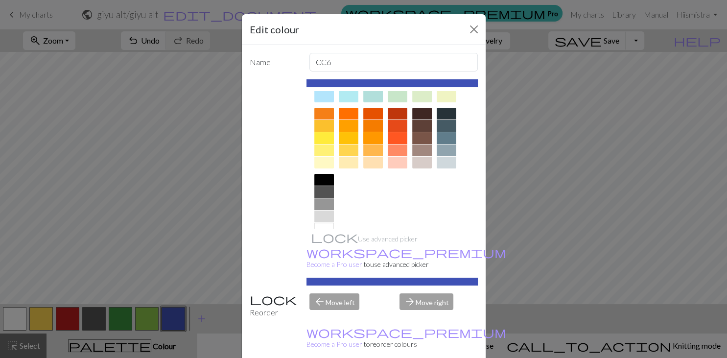
click at [372, 134] on div at bounding box center [373, 138] width 20 height 12
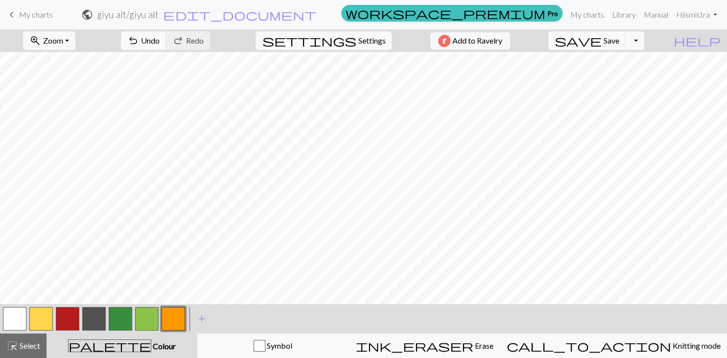
click at [92, 323] on button "button" at bounding box center [94, 319] width 24 height 24
click at [95, 316] on button "button" at bounding box center [94, 319] width 24 height 24
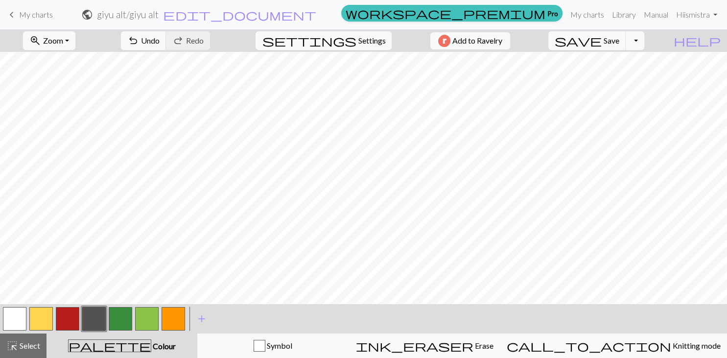
click at [90, 324] on button "button" at bounding box center [94, 319] width 24 height 24
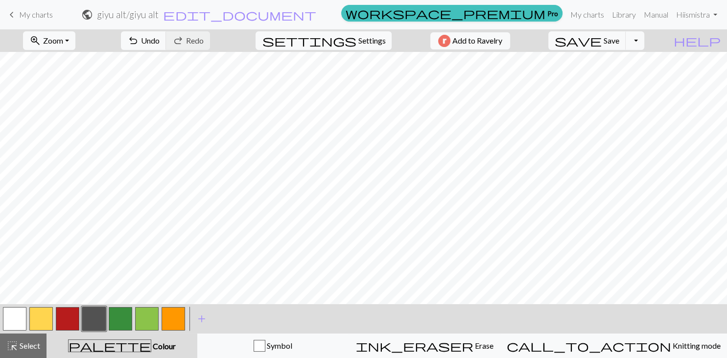
click at [178, 322] on button "button" at bounding box center [174, 319] width 24 height 24
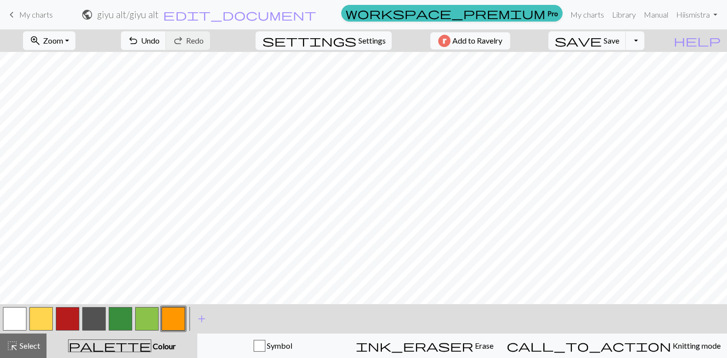
click at [99, 318] on button "button" at bounding box center [94, 319] width 24 height 24
click at [99, 318] on div "Edit colour Name CC3 Use advanced picker workspace_premium Become a Pro user to…" at bounding box center [363, 179] width 727 height 358
click at [89, 316] on button "button" at bounding box center [94, 319] width 24 height 24
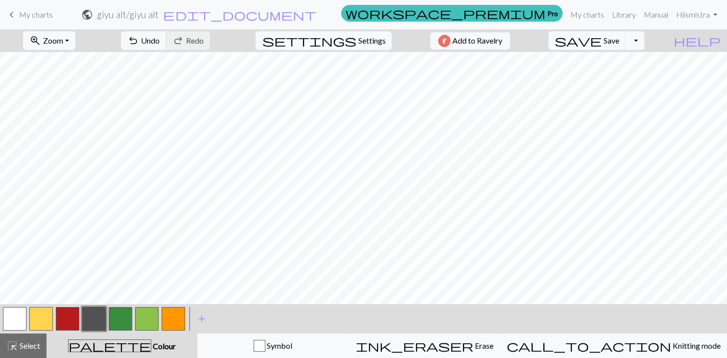
click at [34, 322] on button "button" at bounding box center [41, 319] width 24 height 24
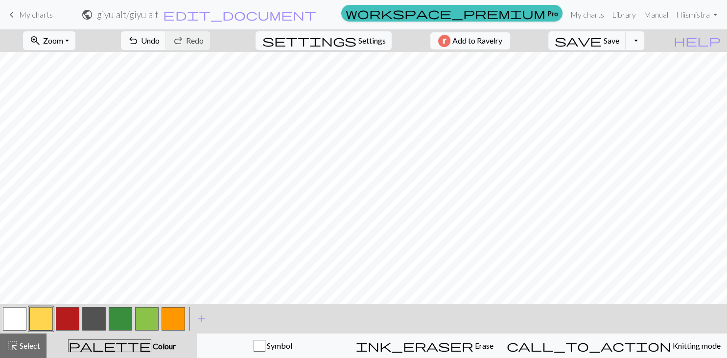
click at [122, 314] on button "button" at bounding box center [121, 319] width 24 height 24
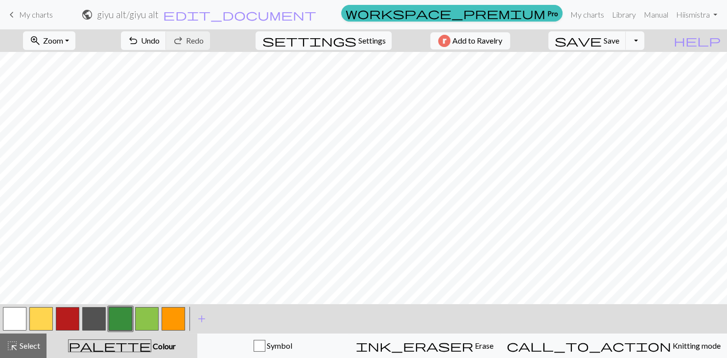
click at [97, 311] on button "button" at bounding box center [94, 319] width 24 height 24
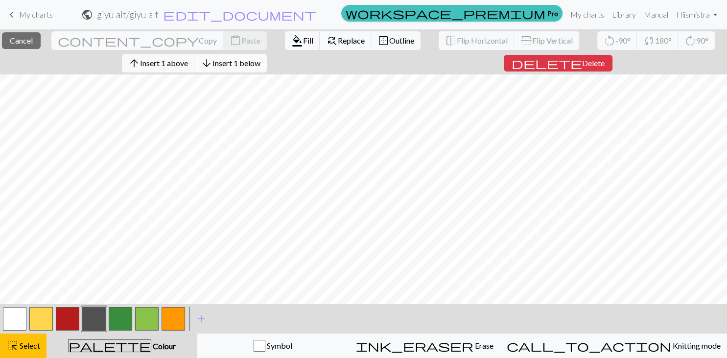
click at [231, 67] on span "Insert 1 below" at bounding box center [237, 62] width 48 height 9
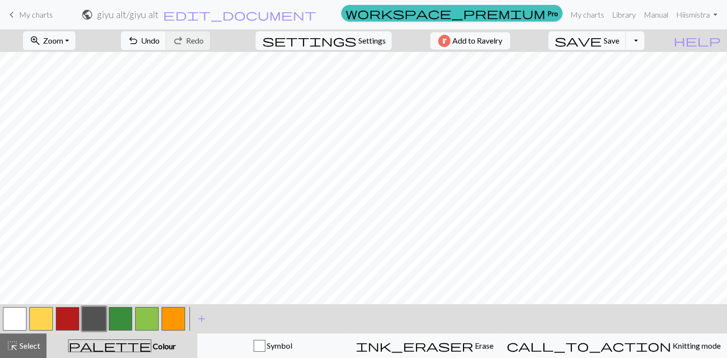
click at [119, 324] on button "button" at bounding box center [121, 319] width 24 height 24
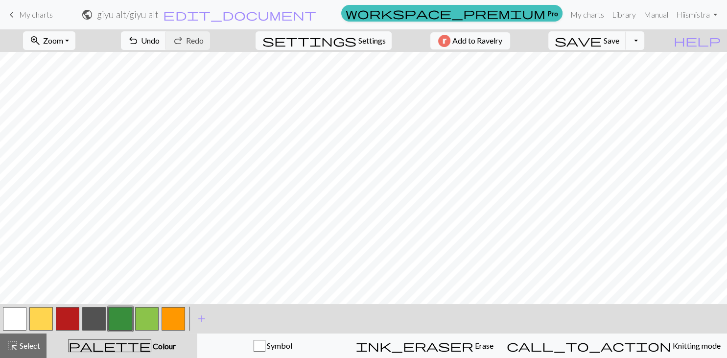
click at [43, 322] on button "button" at bounding box center [41, 319] width 24 height 24
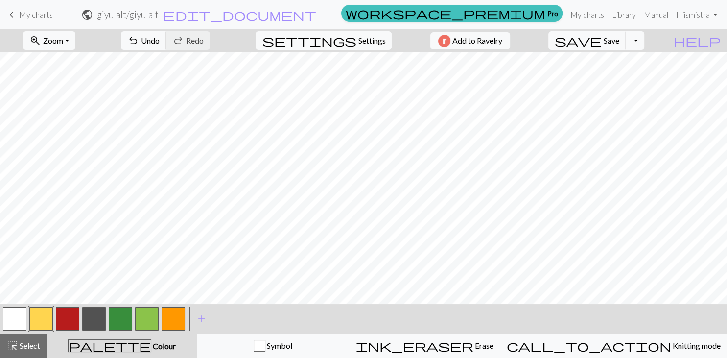
click at [93, 313] on button "button" at bounding box center [94, 319] width 24 height 24
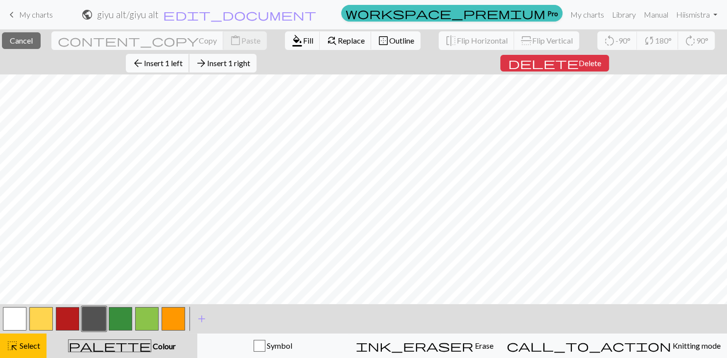
click at [183, 64] on span "Insert 1 left" at bounding box center [163, 62] width 39 height 9
click at [238, 62] on span "Insert 1 right" at bounding box center [228, 62] width 43 height 9
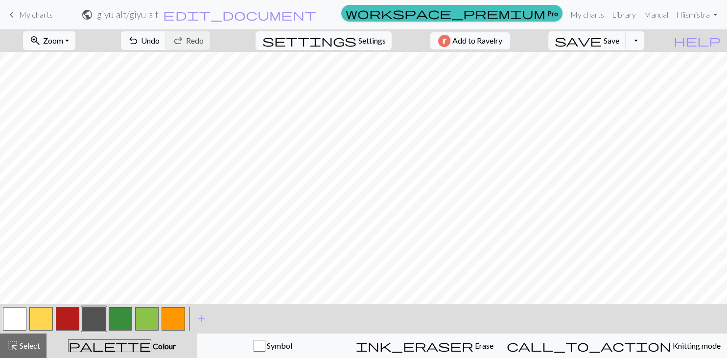
click at [45, 320] on button "button" at bounding box center [41, 319] width 24 height 24
click at [38, 318] on button "button" at bounding box center [41, 319] width 24 height 24
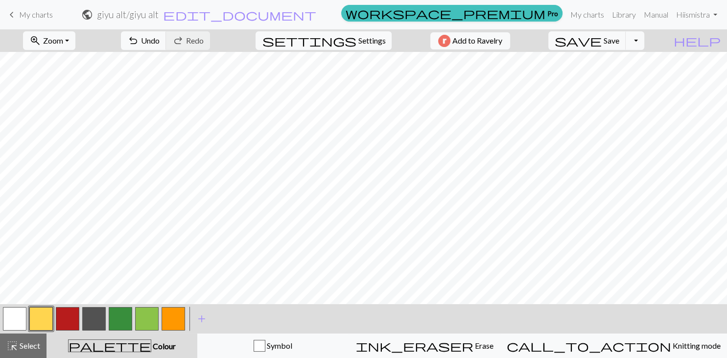
click at [121, 320] on button "button" at bounding box center [121, 319] width 24 height 24
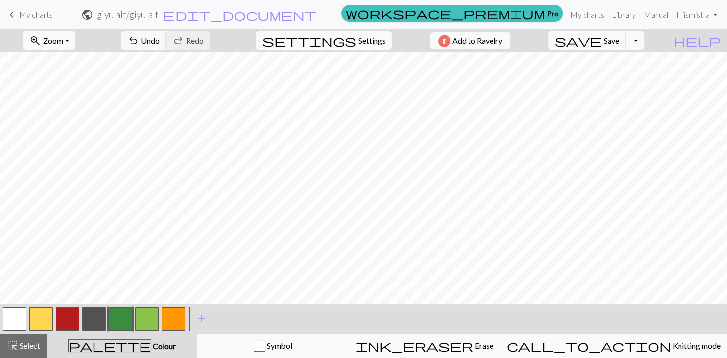
click at [103, 313] on button "button" at bounding box center [94, 319] width 24 height 24
click at [98, 322] on button "button" at bounding box center [94, 319] width 24 height 24
click at [98, 322] on div "Edit colour Name CC3 Use advanced picker workspace_premium Become a Pro user to…" at bounding box center [363, 179] width 727 height 358
click at [95, 319] on button "button" at bounding box center [94, 319] width 24 height 24
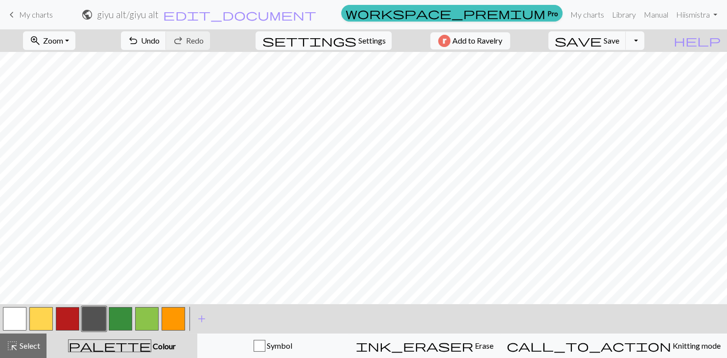
click at [147, 318] on button "button" at bounding box center [147, 319] width 24 height 24
click at [148, 317] on button "button" at bounding box center [147, 319] width 24 height 24
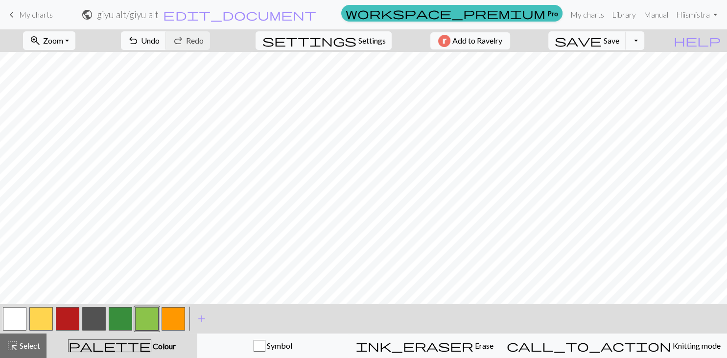
click at [39, 322] on button "button" at bounding box center [41, 319] width 24 height 24
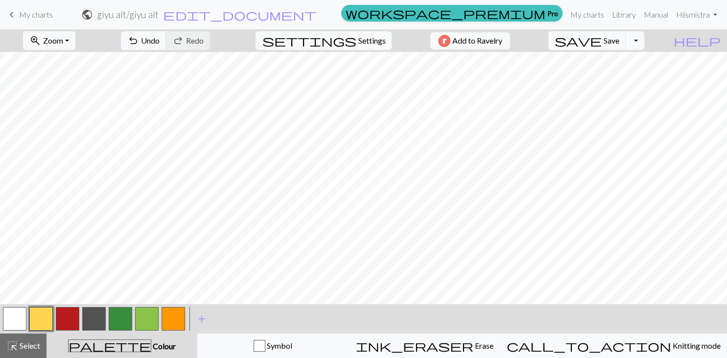
click at [116, 316] on button "button" at bounding box center [121, 319] width 24 height 24
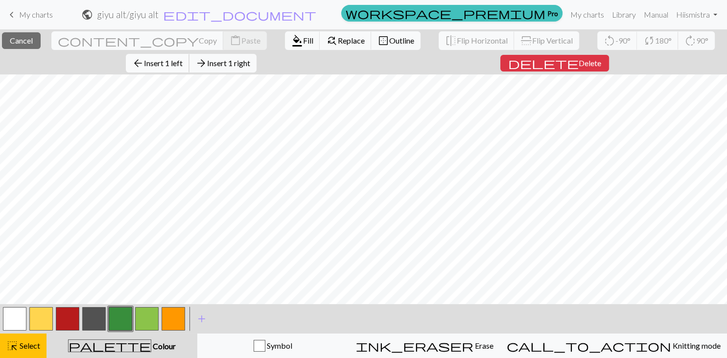
click at [183, 64] on span "Insert 1 left" at bounding box center [163, 62] width 39 height 9
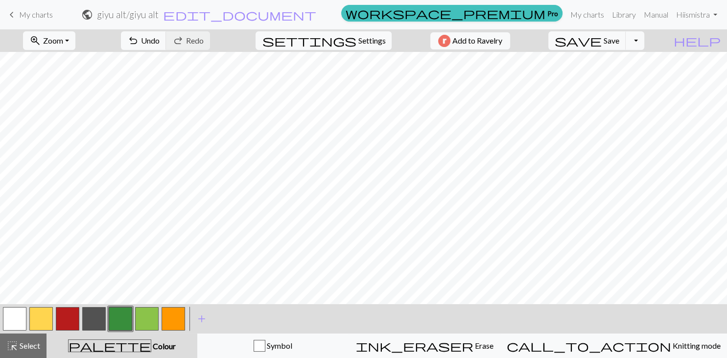
click at [38, 318] on button "button" at bounding box center [41, 319] width 24 height 24
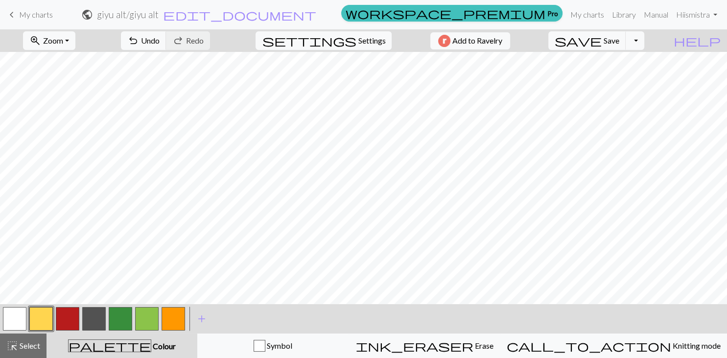
click at [97, 319] on button "button" at bounding box center [94, 319] width 24 height 24
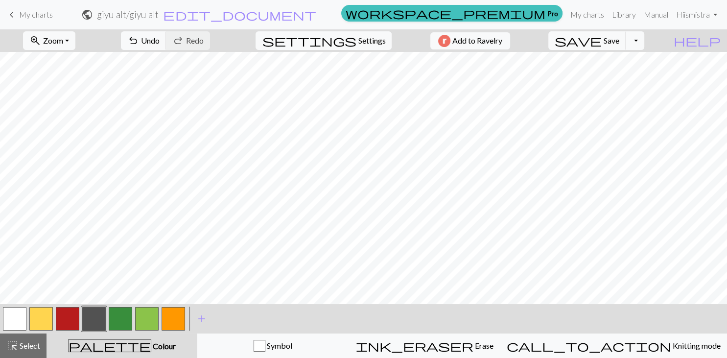
click at [149, 316] on button "button" at bounding box center [147, 319] width 24 height 24
click at [99, 320] on button "button" at bounding box center [94, 319] width 24 height 24
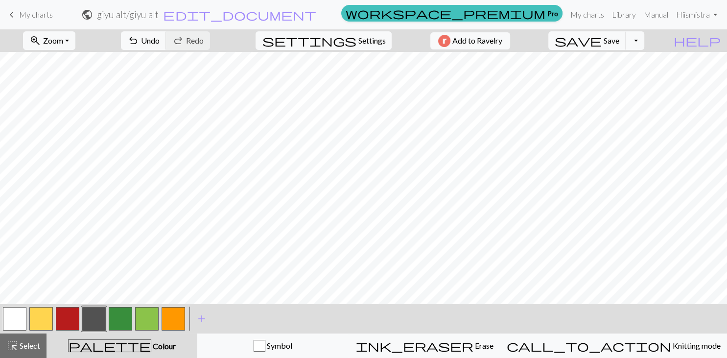
click at [46, 316] on button "button" at bounding box center [41, 319] width 24 height 24
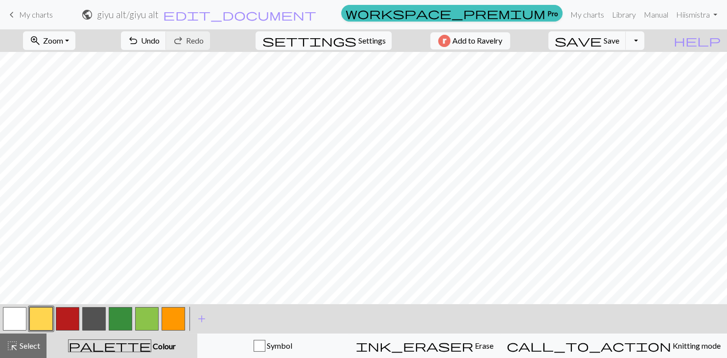
click at [177, 322] on button "button" at bounding box center [174, 319] width 24 height 24
click at [97, 325] on button "button" at bounding box center [94, 319] width 24 height 24
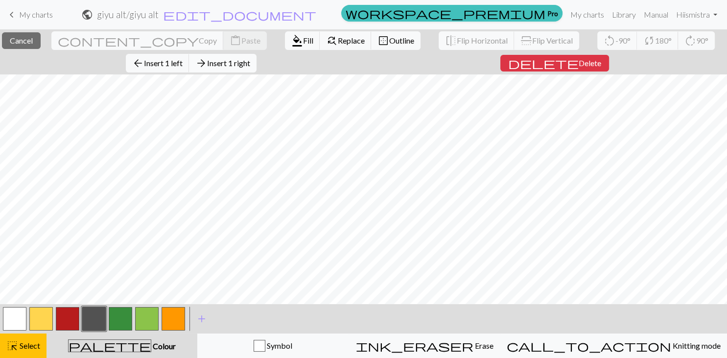
click at [250, 66] on span "Insert 1 right" at bounding box center [228, 62] width 43 height 9
click at [257, 70] on button "arrow_forward Insert 1 right" at bounding box center [223, 63] width 68 height 19
